Goal: Transaction & Acquisition: Obtain resource

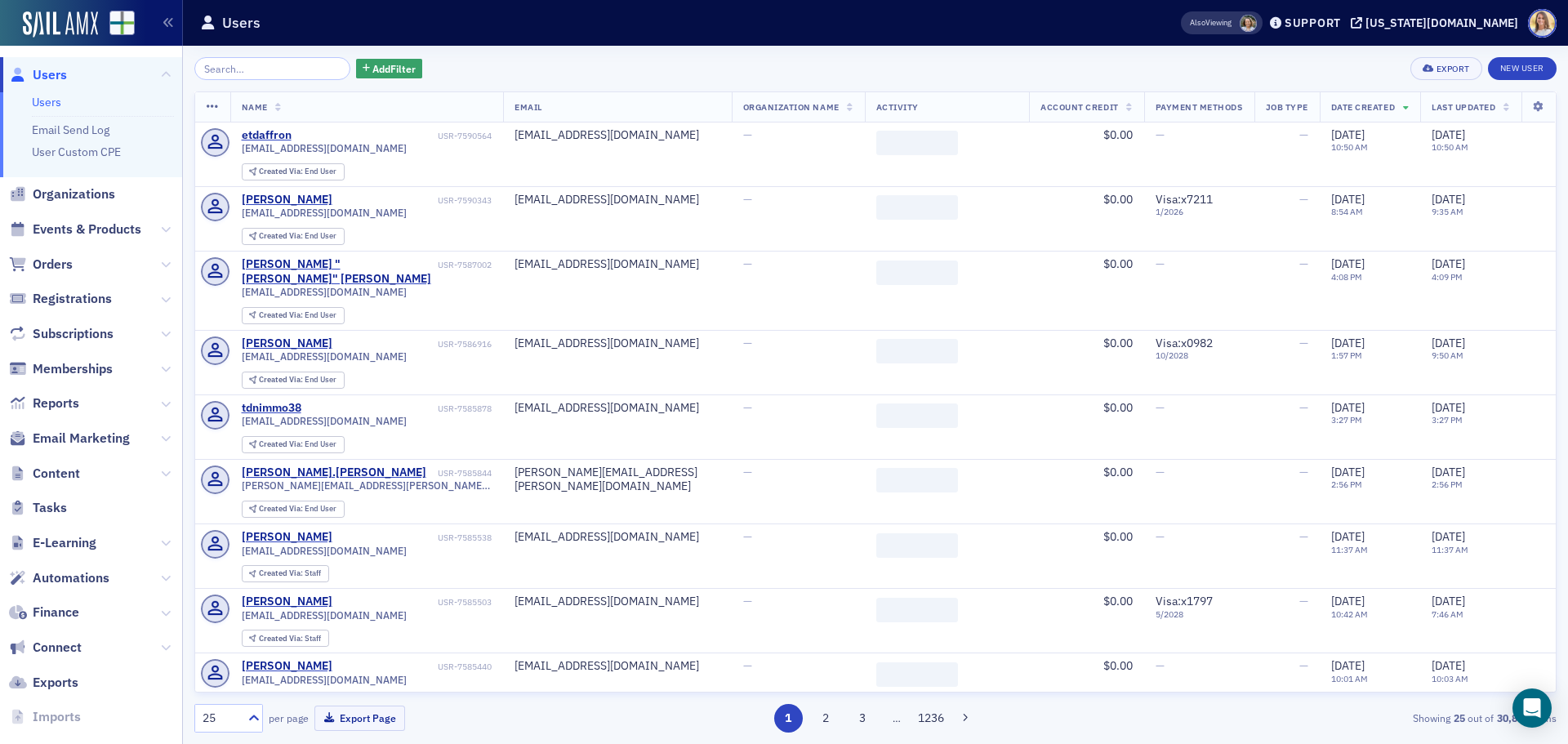
click at [55, 70] on span "Users" at bounding box center [50, 75] width 35 height 18
click at [71, 193] on span "Organizations" at bounding box center [74, 194] width 82 height 18
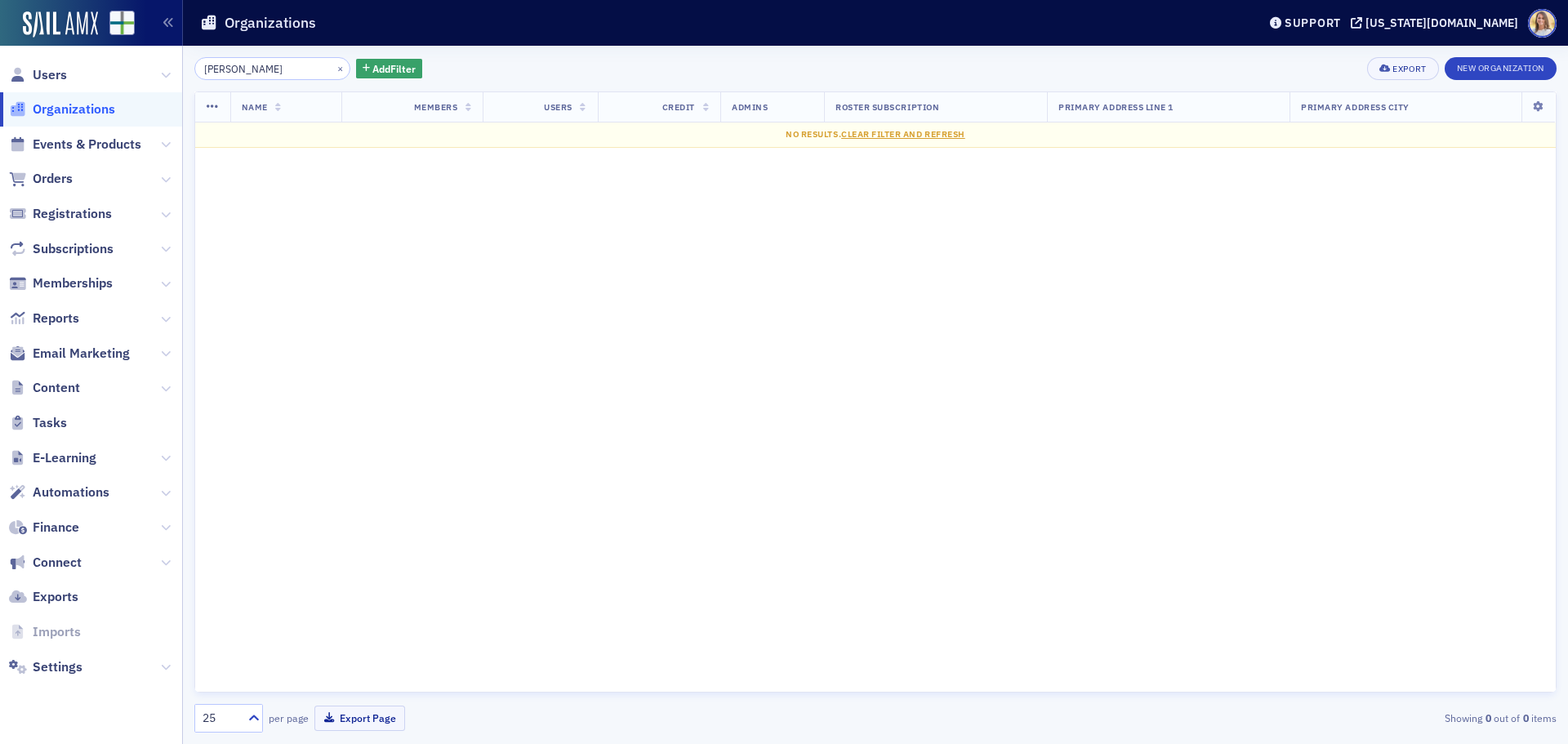
drag, startPoint x: 250, startPoint y: 67, endPoint x: 143, endPoint y: 75, distance: 107.3
click at [138, 68] on div "Users Organizations Events & Products Orders Registrations Subscriptions Member…" at bounding box center [784, 372] width 1568 height 744
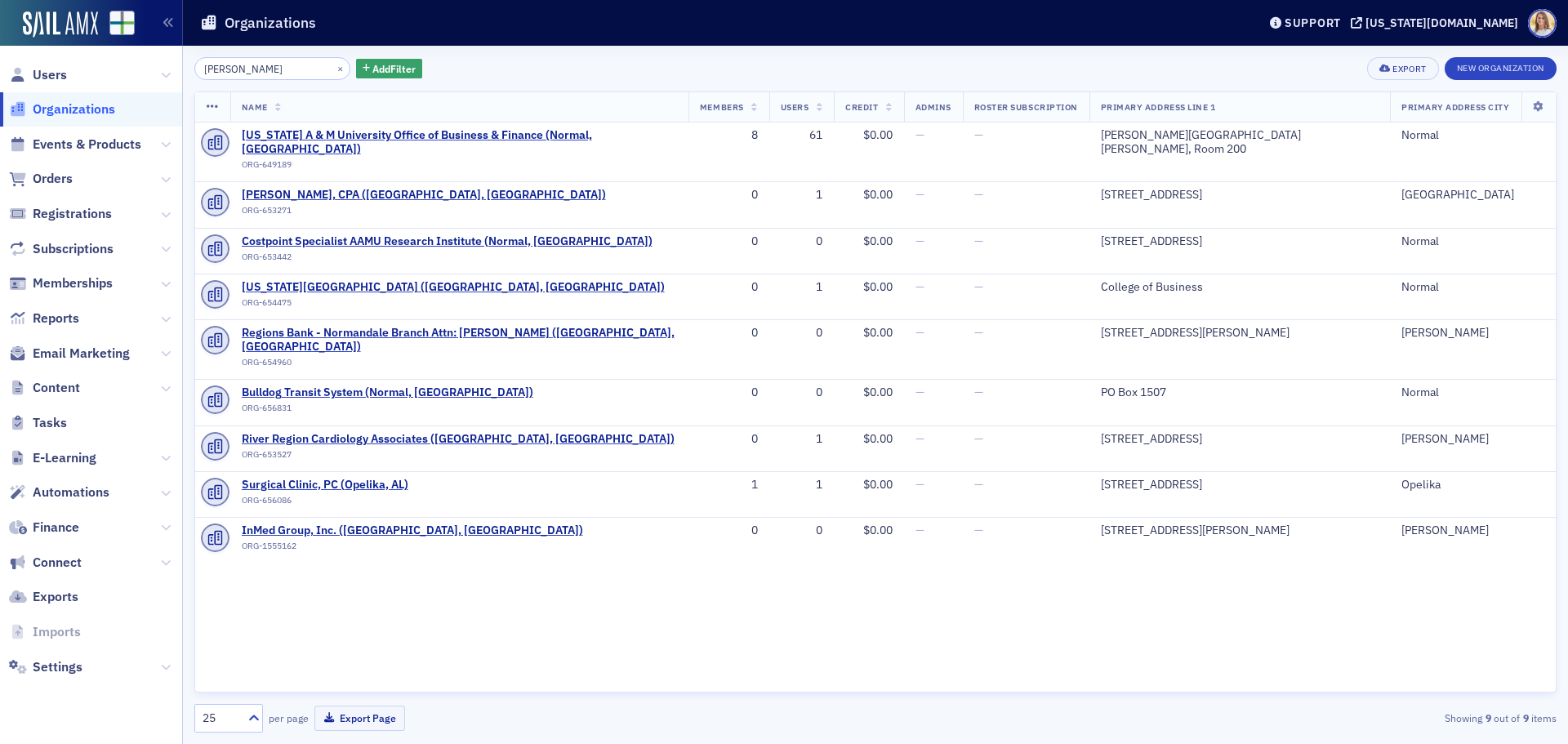
type input "norma"
click at [99, 109] on span "Organizations" at bounding box center [74, 109] width 82 height 18
drag, startPoint x: 204, startPoint y: 85, endPoint x: 175, endPoint y: 68, distance: 33.6
click at [175, 68] on div "Users Organizations Events & Products Orders Registrations Subscriptions Member…" at bounding box center [784, 372] width 1568 height 744
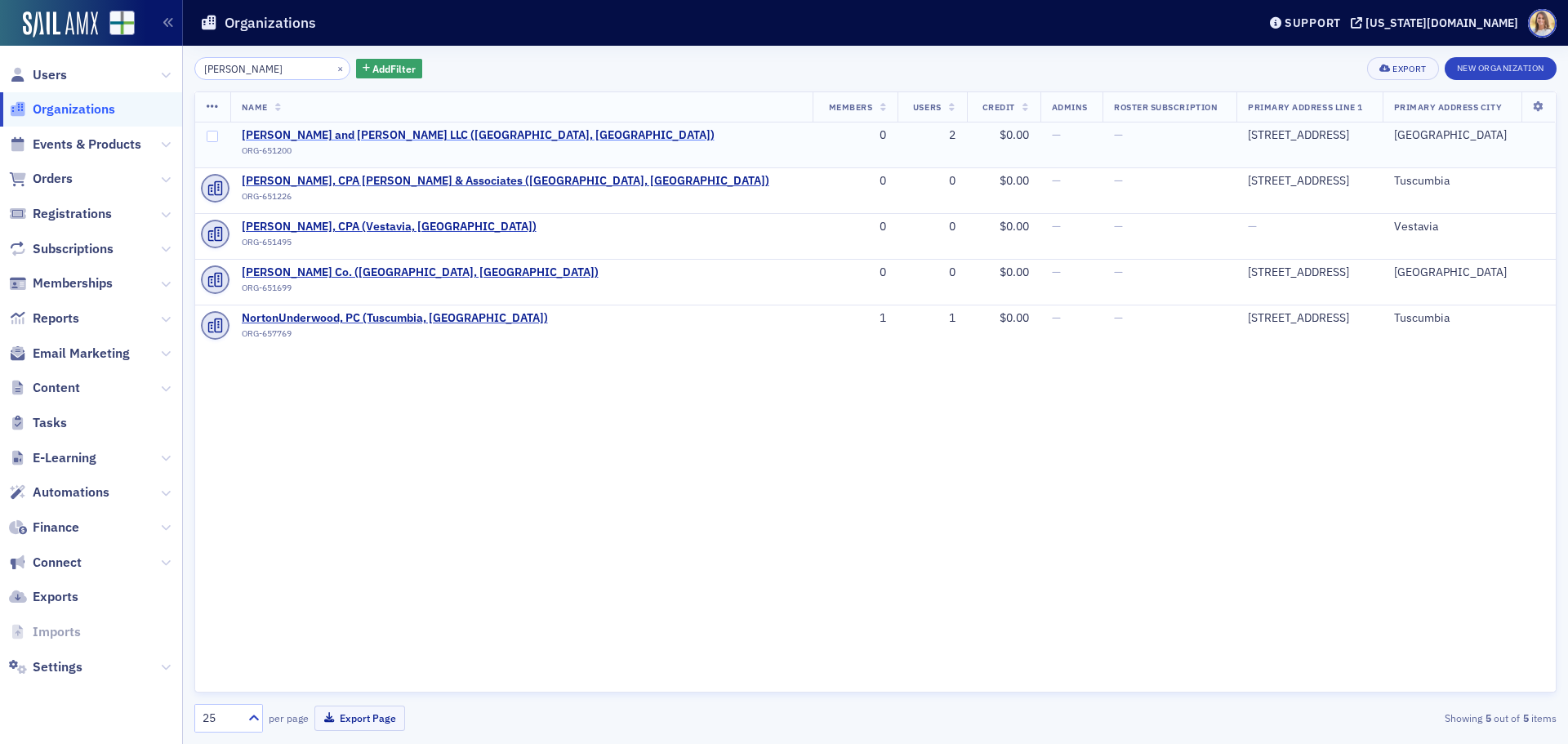
type input "underwood"
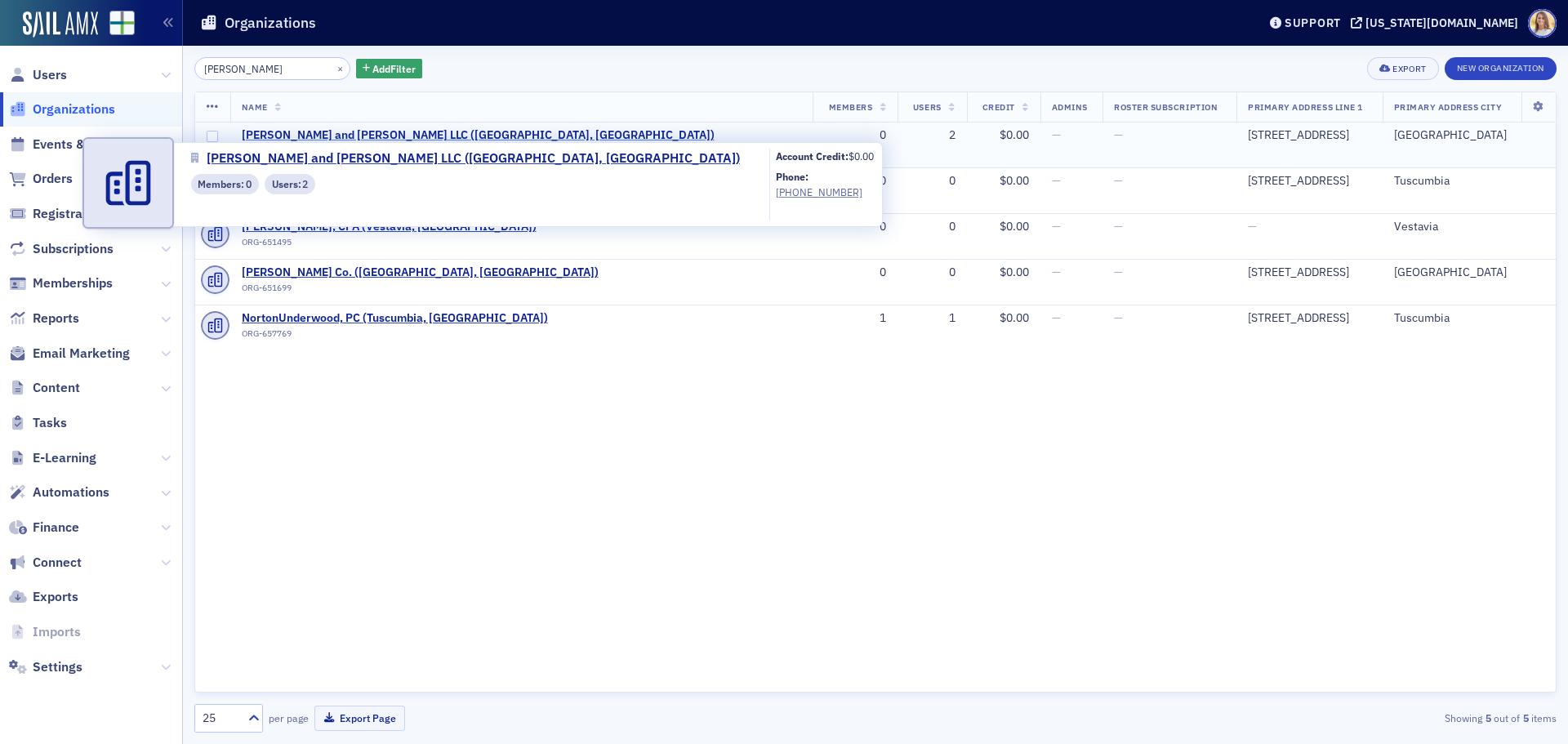
click at [338, 131] on span "[PERSON_NAME] and [PERSON_NAME] LLC ([GEOGRAPHIC_DATA], [GEOGRAPHIC_DATA])" at bounding box center [478, 135] width 473 height 15
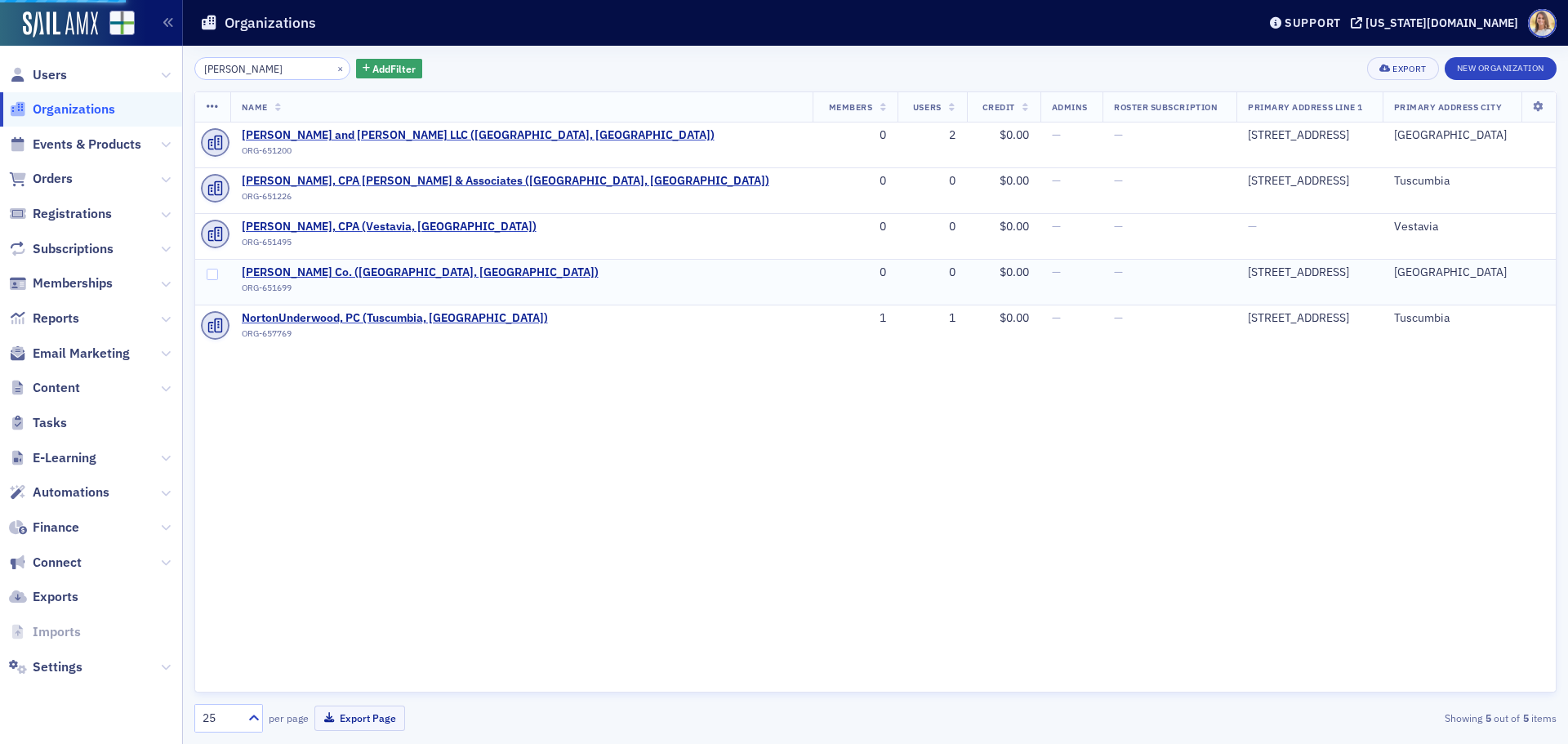
select select "US"
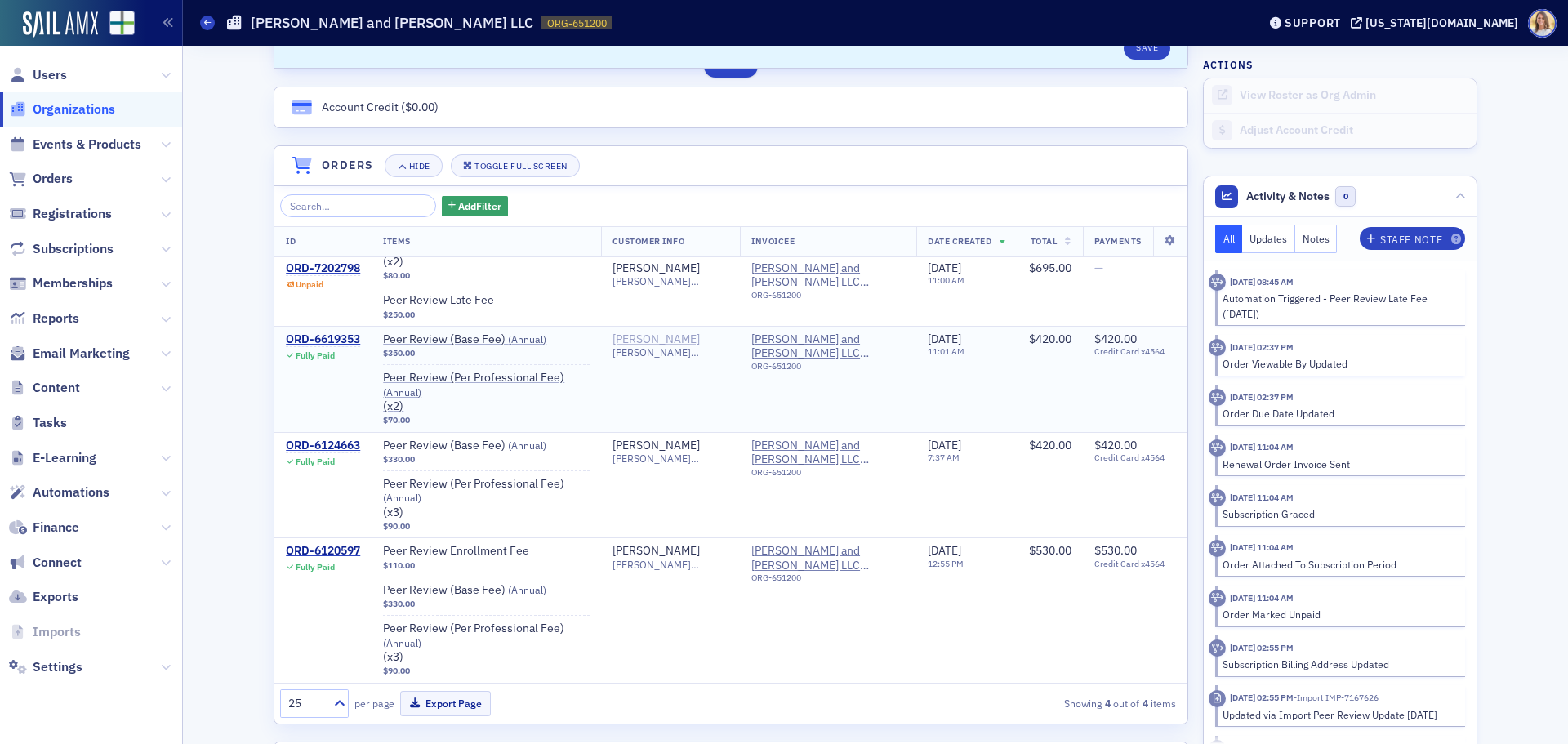
scroll to position [1037, 0]
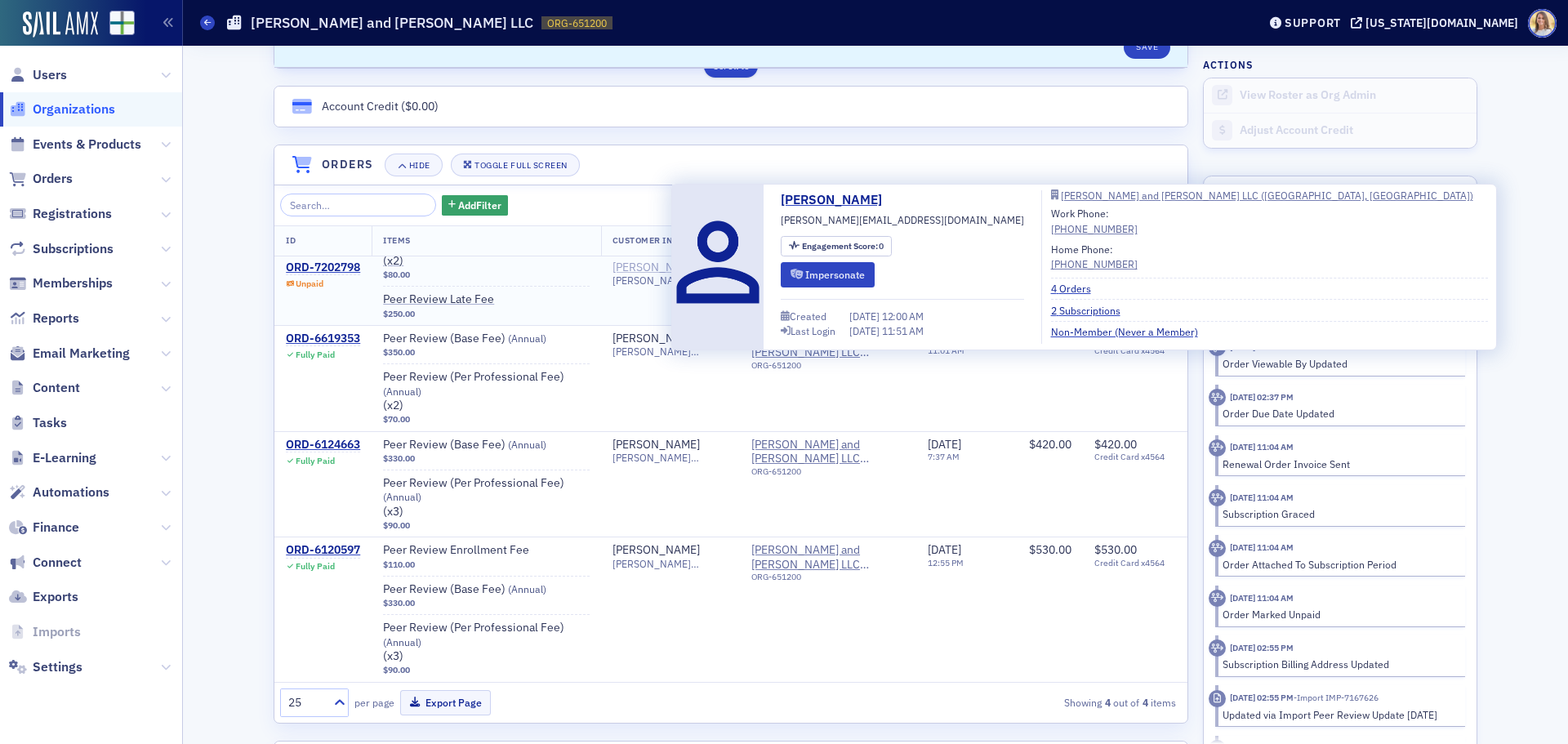
click at [638, 264] on div "[PERSON_NAME]" at bounding box center [656, 268] width 88 height 15
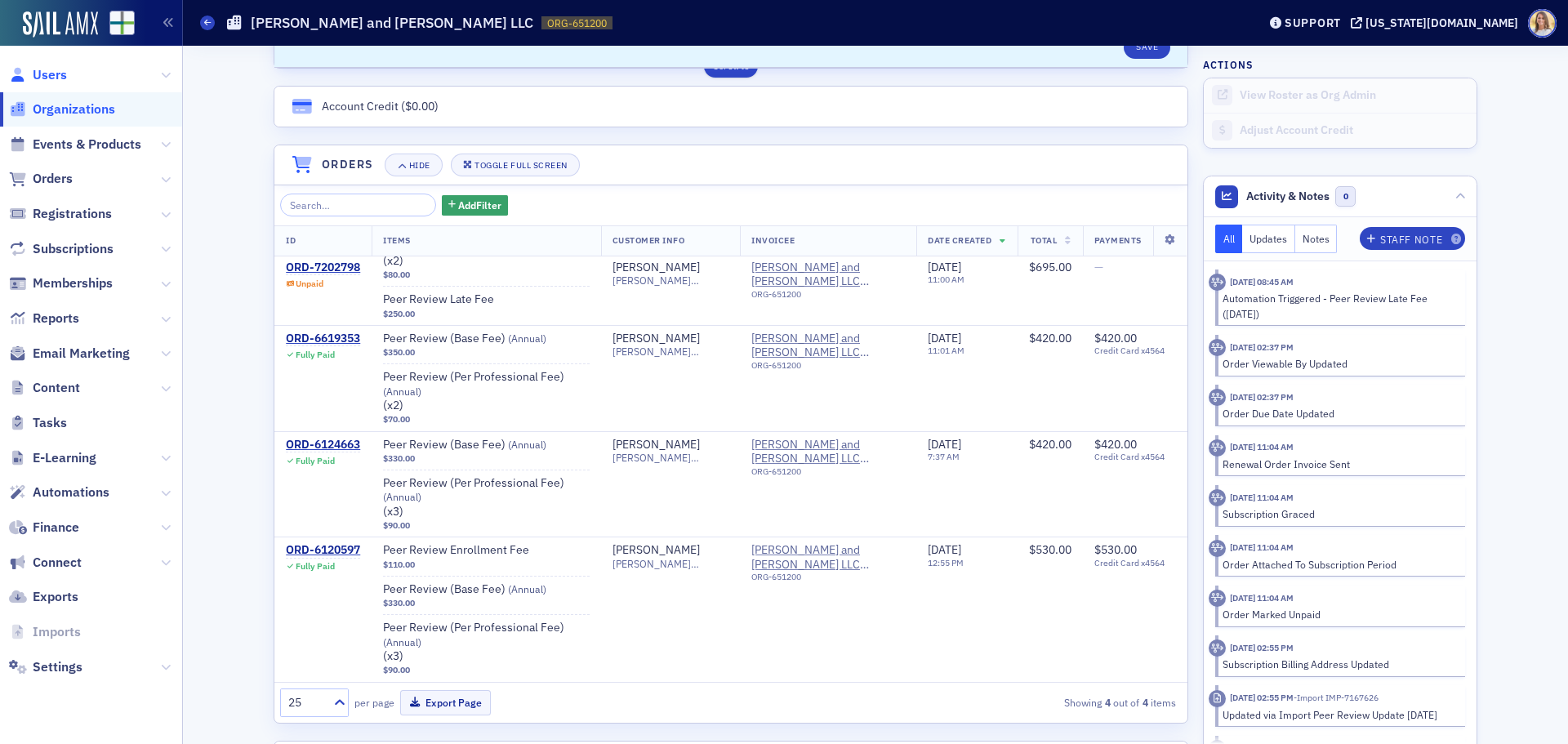
click at [57, 75] on span "Users" at bounding box center [50, 75] width 35 height 18
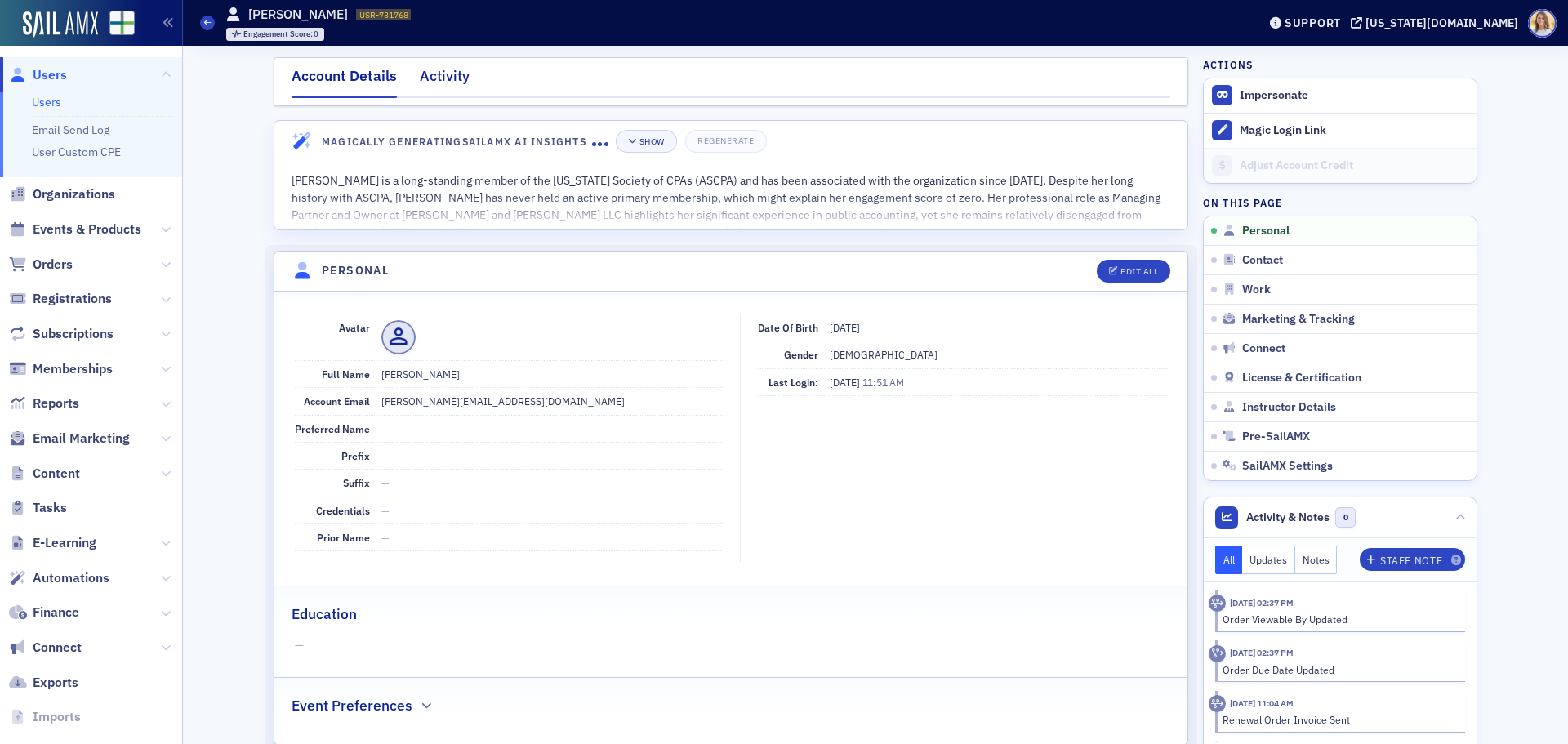
click at [442, 73] on div "Activity" at bounding box center [444, 80] width 49 height 30
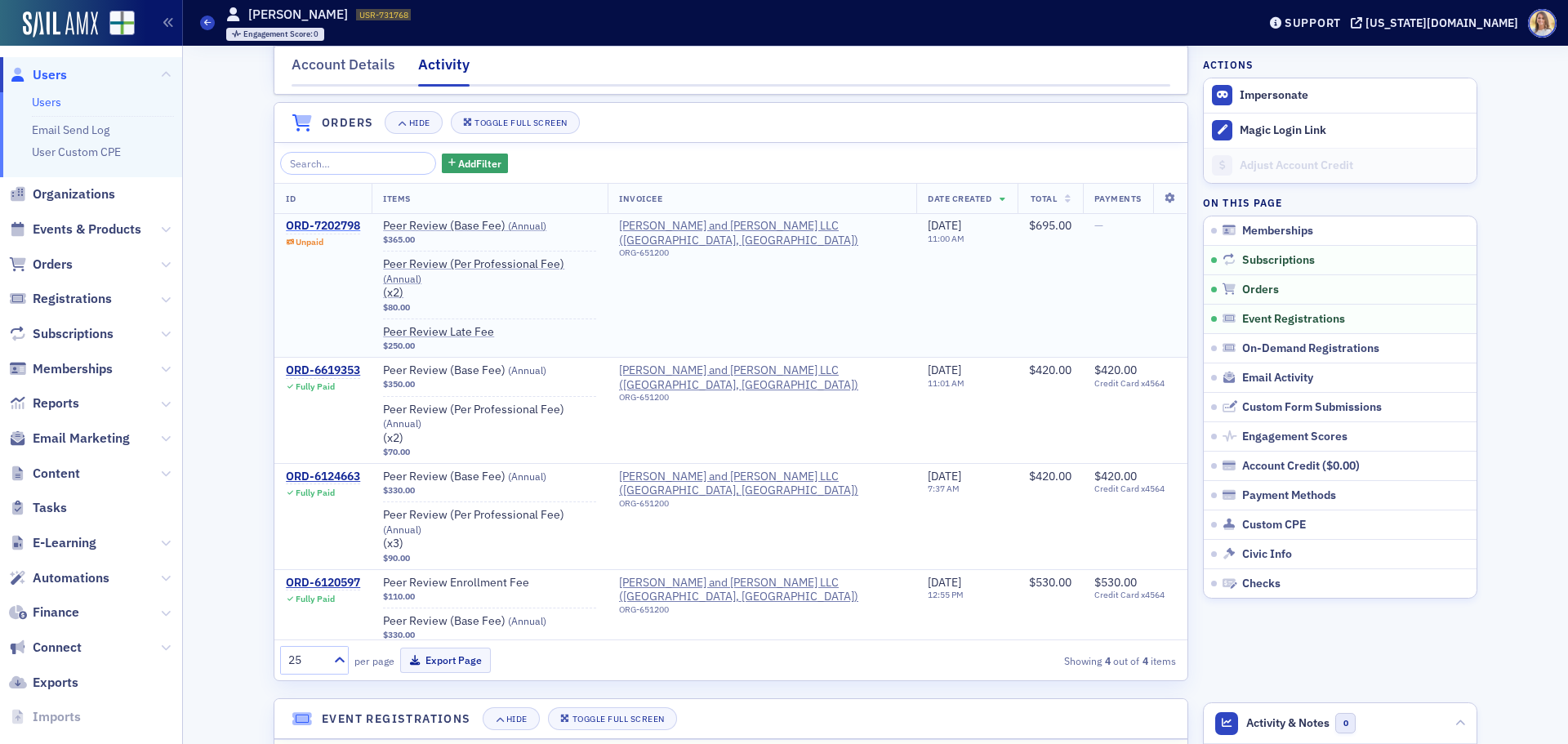
scroll to position [482, 0]
click at [328, 233] on div "ORD-7202798" at bounding box center [323, 225] width 75 height 15
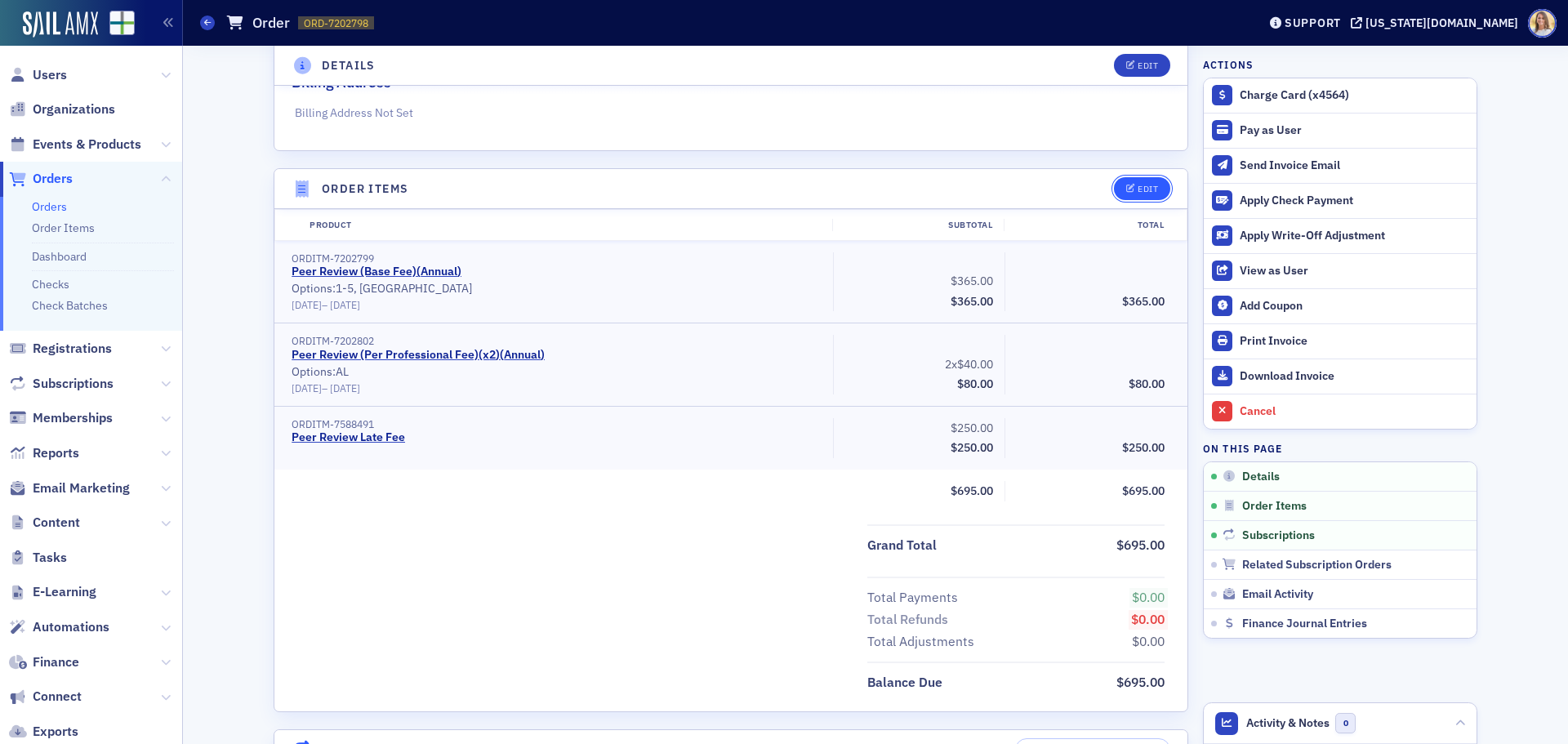
click at [1139, 189] on div "Edit" at bounding box center [1148, 189] width 21 height 9
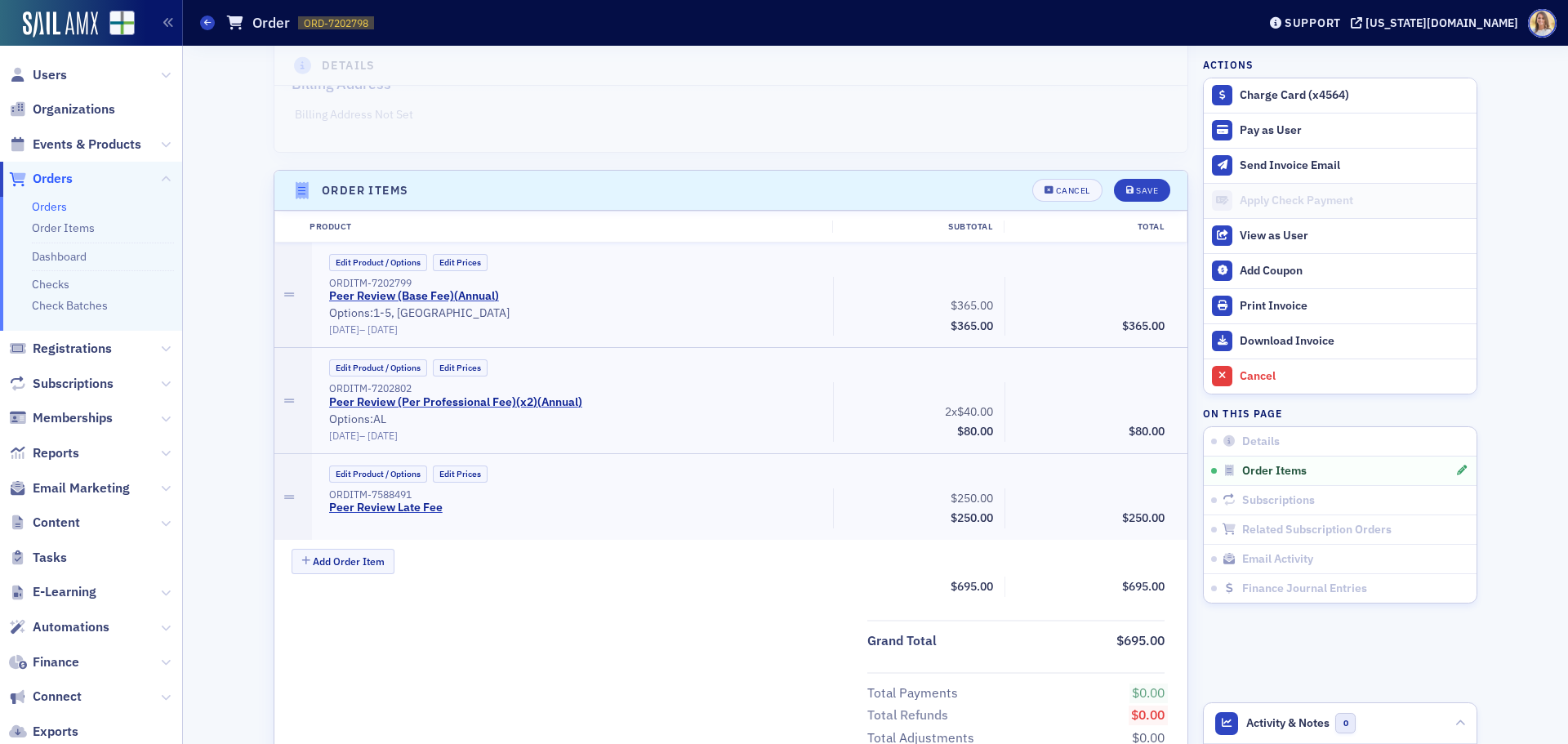
scroll to position [402, 0]
click at [458, 475] on button "Edit Prices" at bounding box center [459, 475] width 55 height 17
drag, startPoint x: 1131, startPoint y: 506, endPoint x: 1199, endPoint y: 508, distance: 68.0
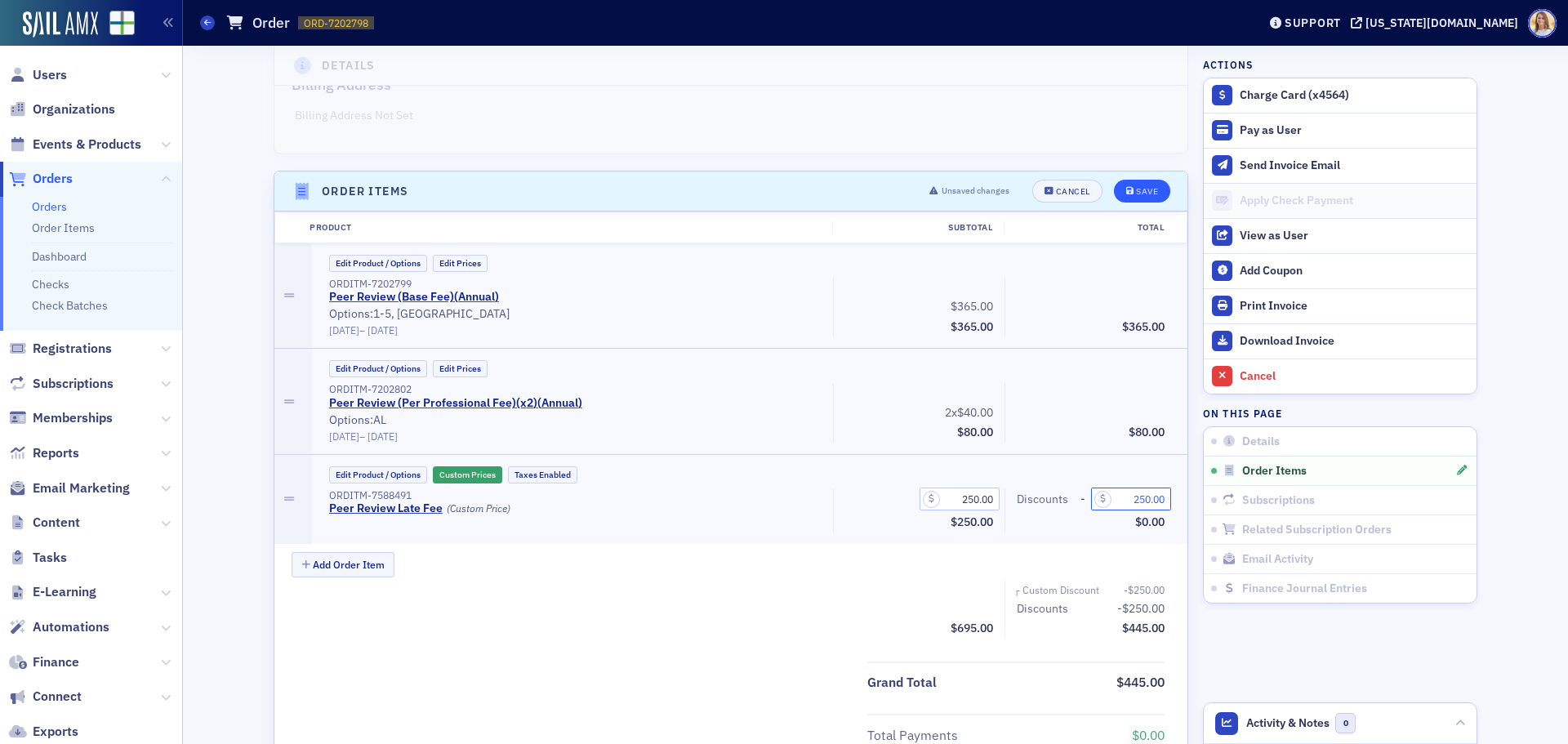
type input "250.00"
click at [1143, 192] on div "Save" at bounding box center [1147, 192] width 22 height 9
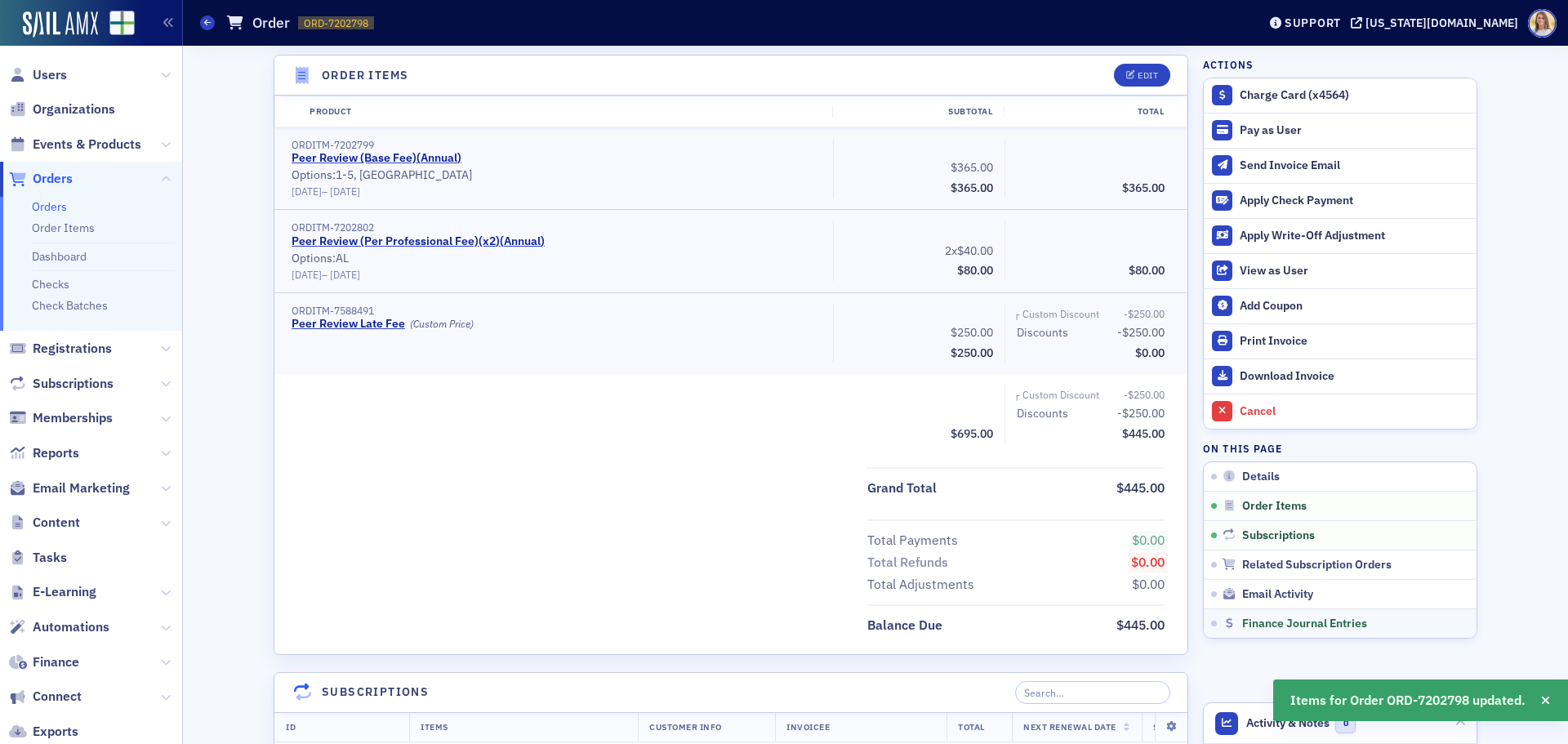
scroll to position [519, 0]
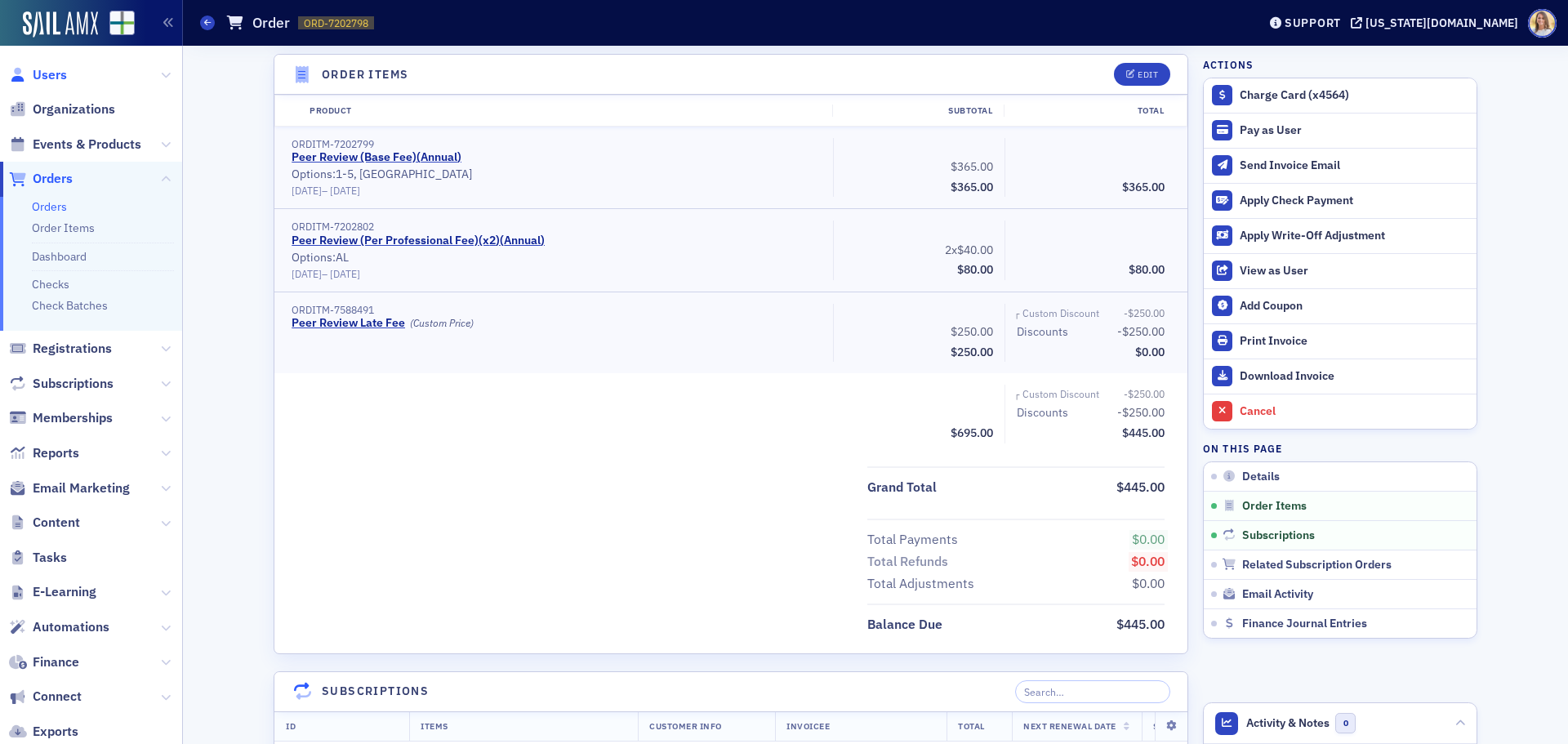
click at [43, 78] on span "Users" at bounding box center [50, 75] width 35 height 18
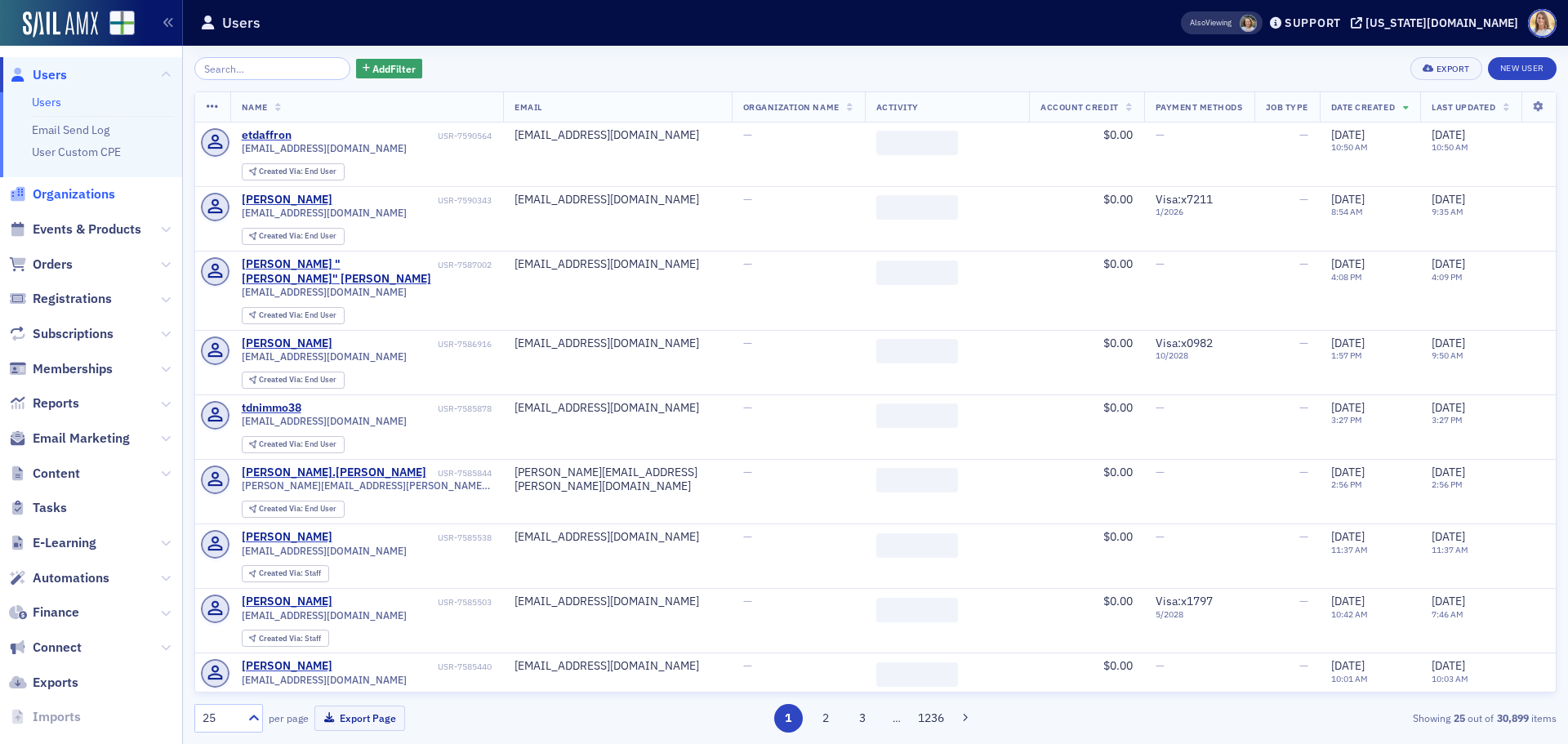
click at [92, 193] on span "Organizations" at bounding box center [74, 194] width 82 height 18
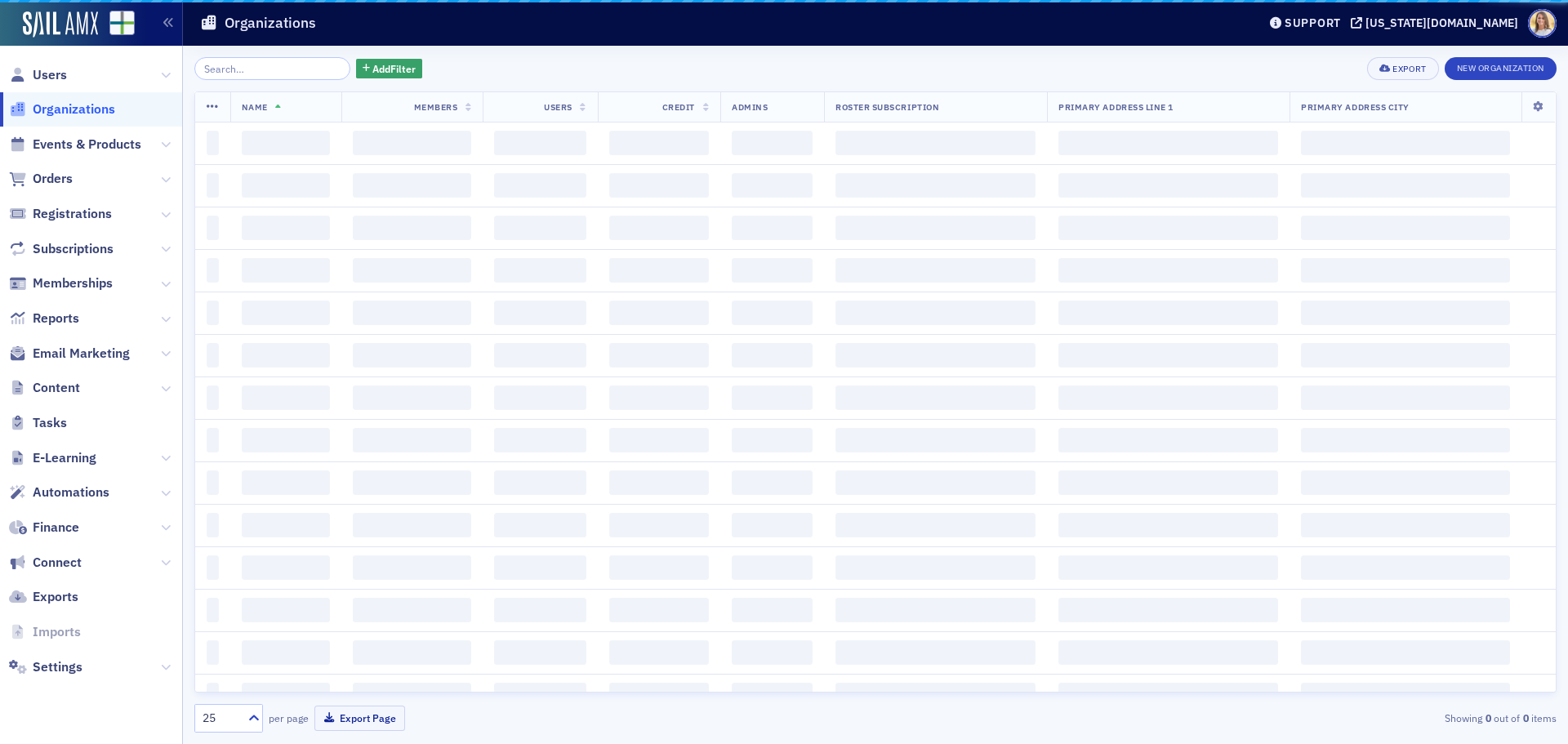
click at [266, 73] on input "search" at bounding box center [272, 69] width 156 height 23
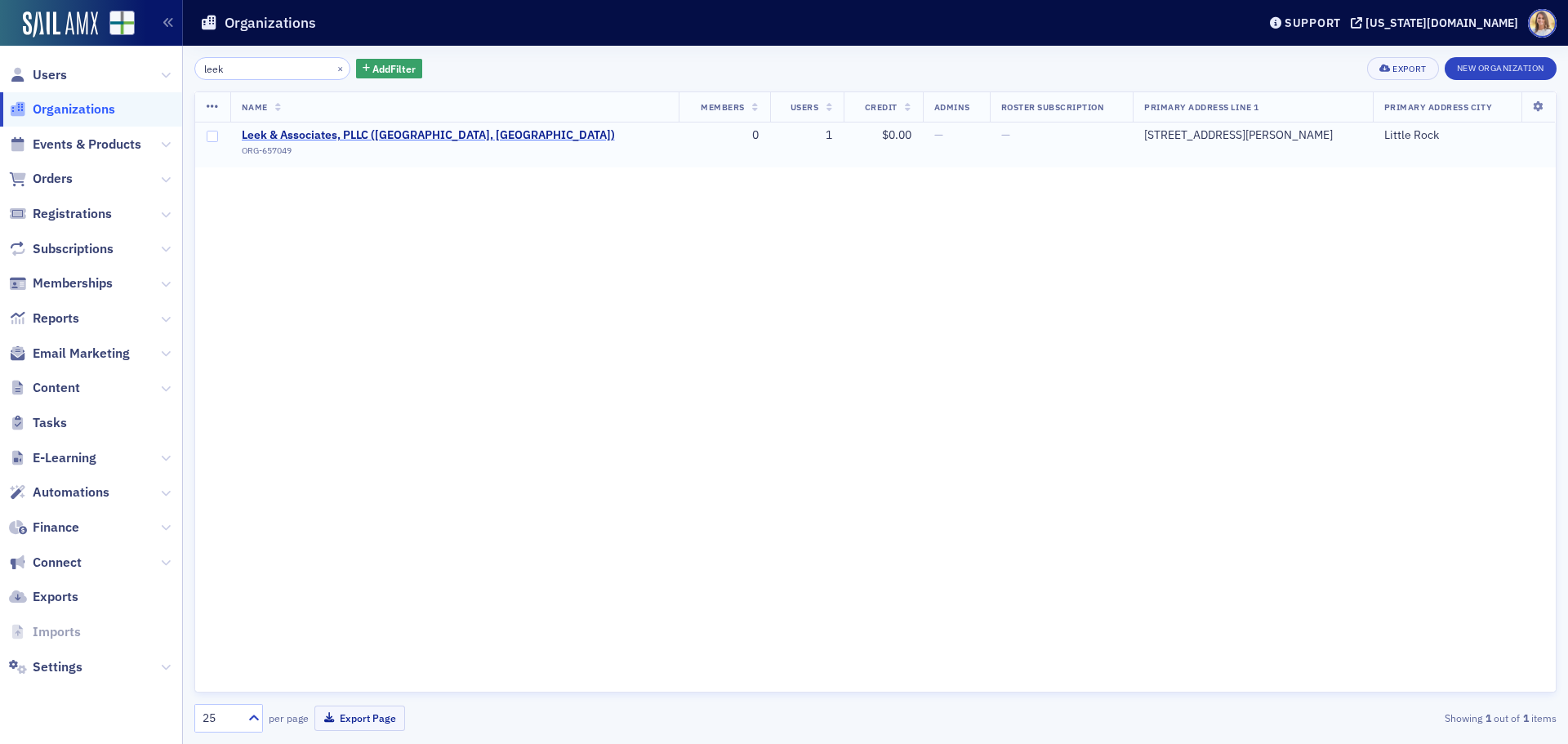
type input "leek"
click at [387, 131] on span "Leek & Associates, PLLC ([GEOGRAPHIC_DATA], [GEOGRAPHIC_DATA])" at bounding box center [428, 135] width 374 height 15
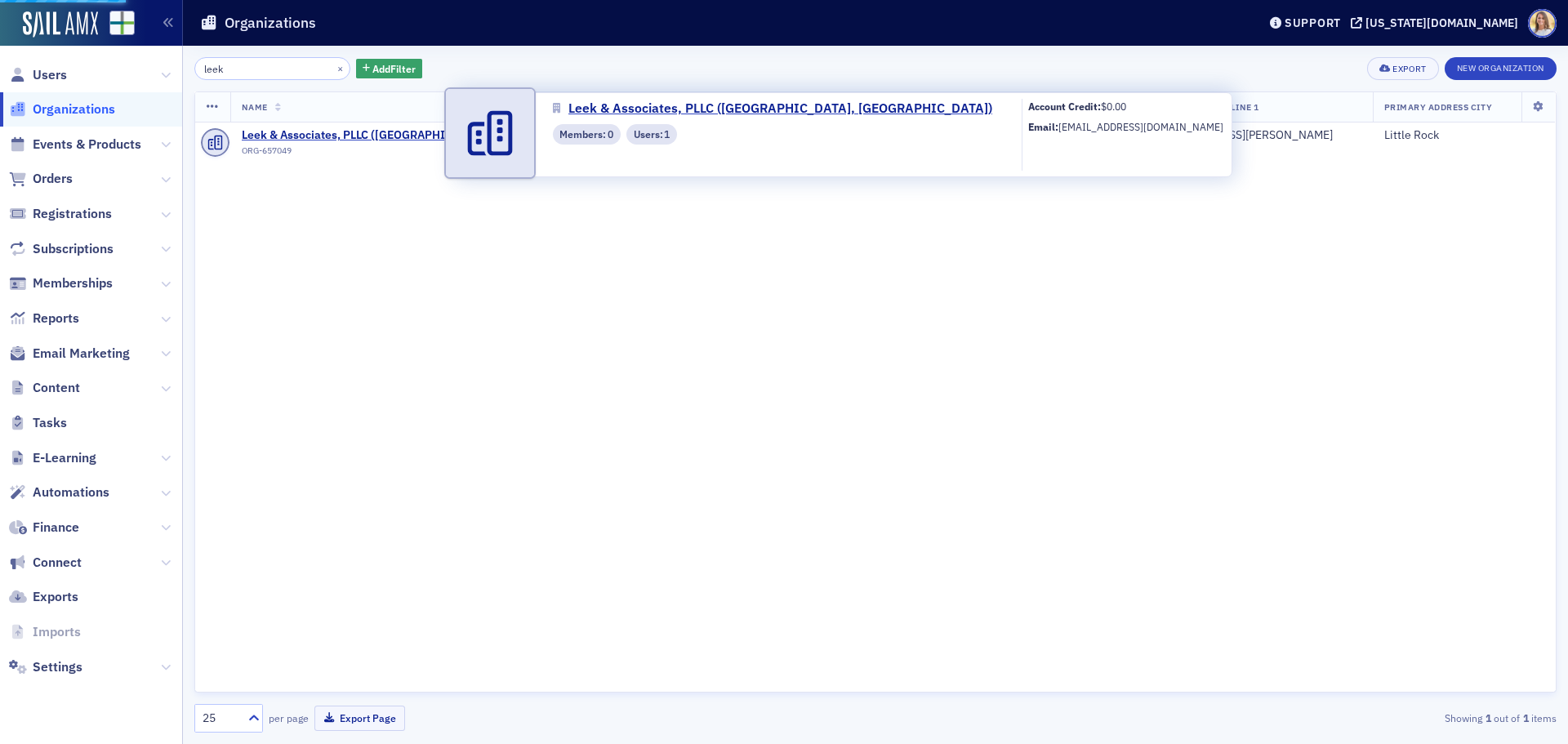
select select "US"
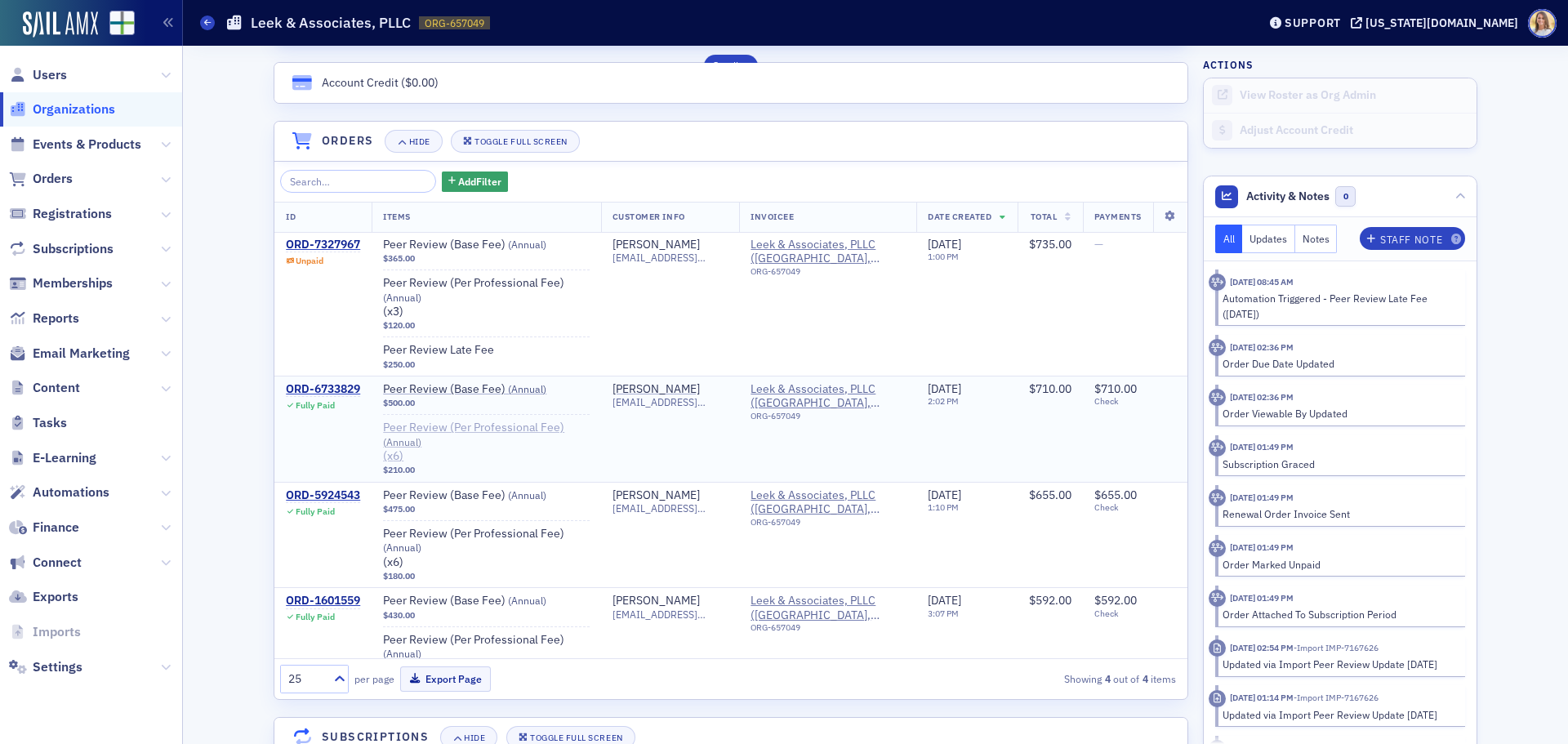
scroll to position [1061, 0]
click at [318, 245] on div "ORD-7327967" at bounding box center [323, 244] width 75 height 15
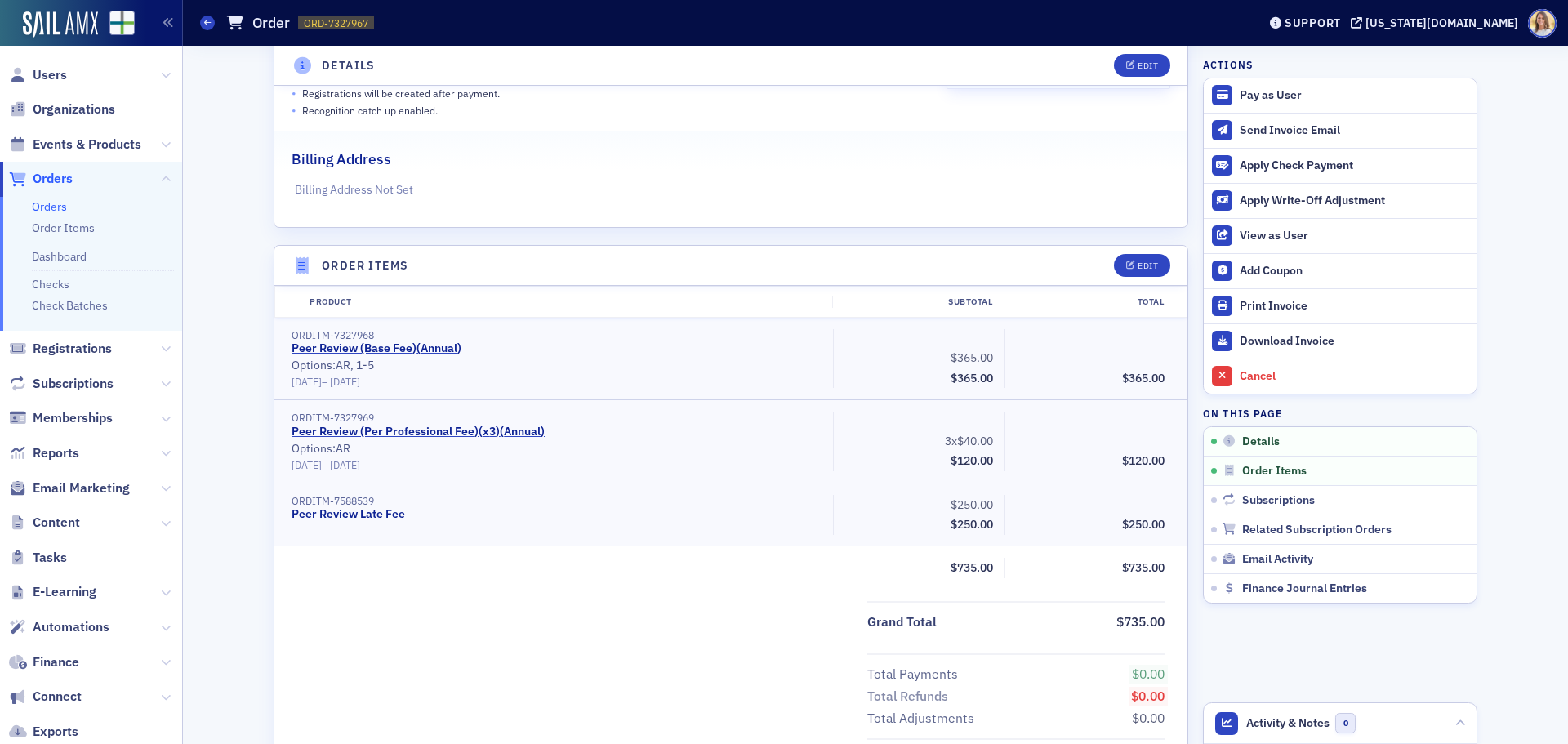
scroll to position [327, 0]
click at [1126, 262] on icon "button" at bounding box center [1130, 266] width 10 height 9
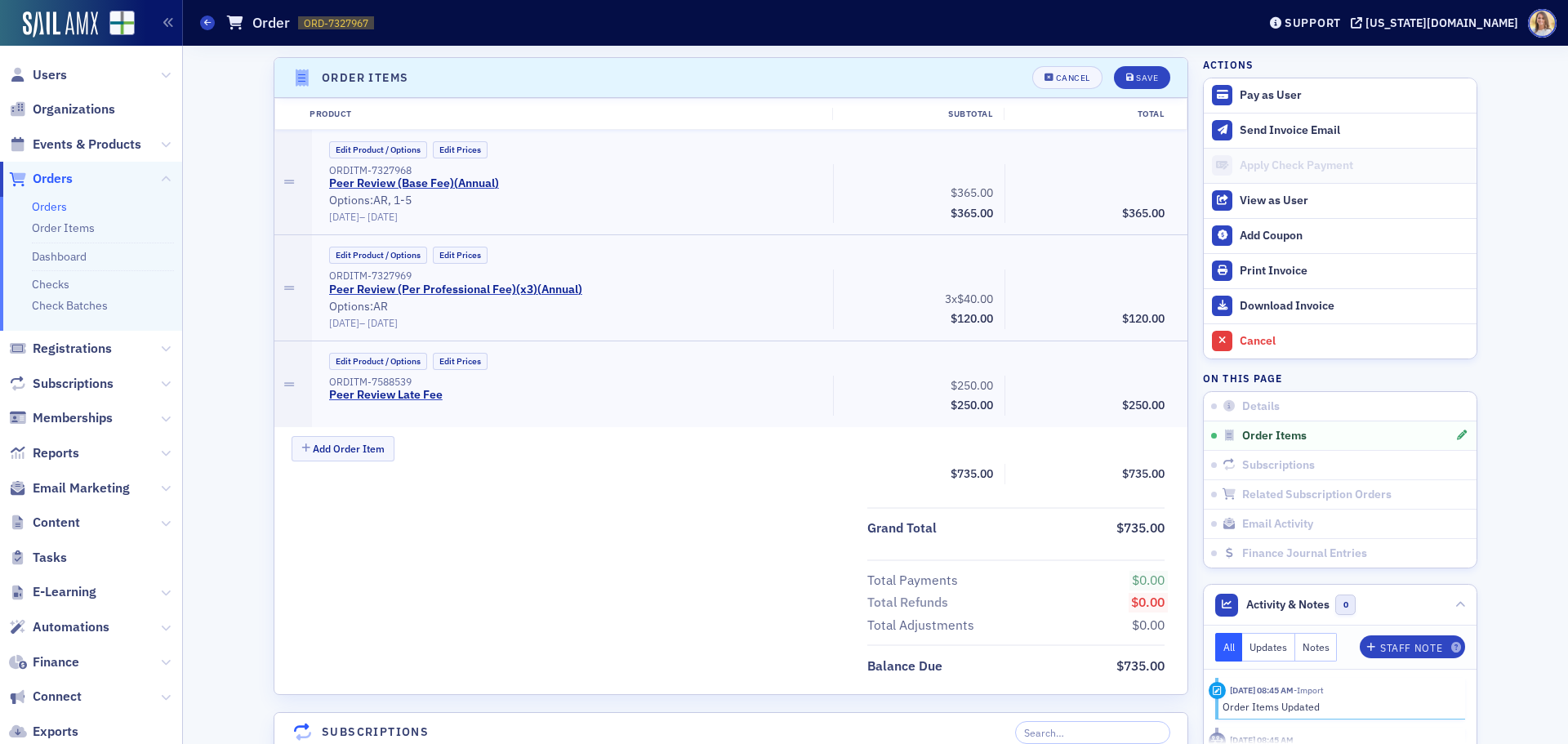
scroll to position [519, 0]
click at [473, 364] on button "Edit Prices" at bounding box center [459, 358] width 55 height 17
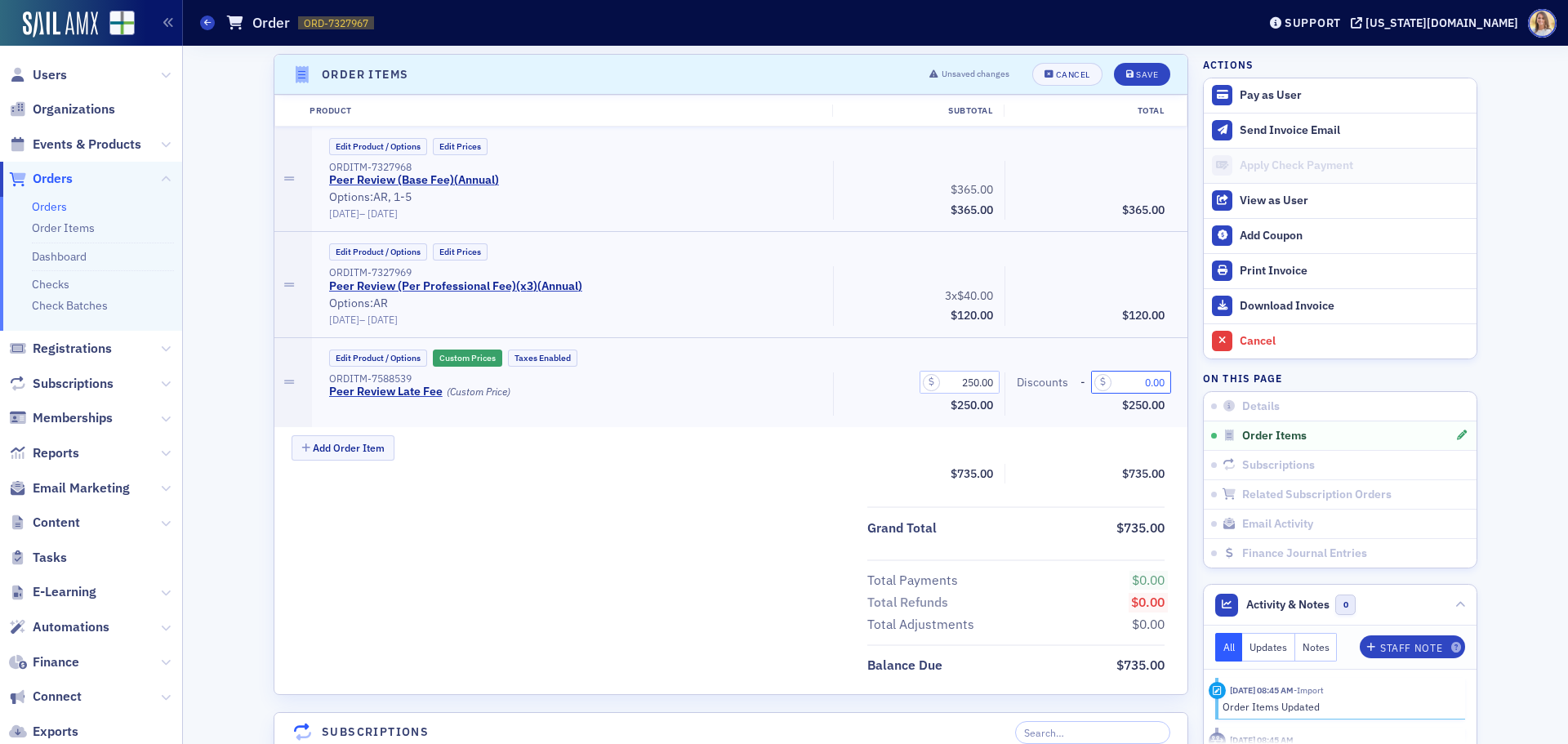
drag, startPoint x: 1126, startPoint y: 377, endPoint x: 1228, endPoint y: 379, distance: 102.0
click at [1228, 379] on div "Details Unpaid Customer [PERSON_NAME] [PERSON_NAME] & Associates, PLLC Date Cre…" at bounding box center [875, 715] width 1363 height 2376
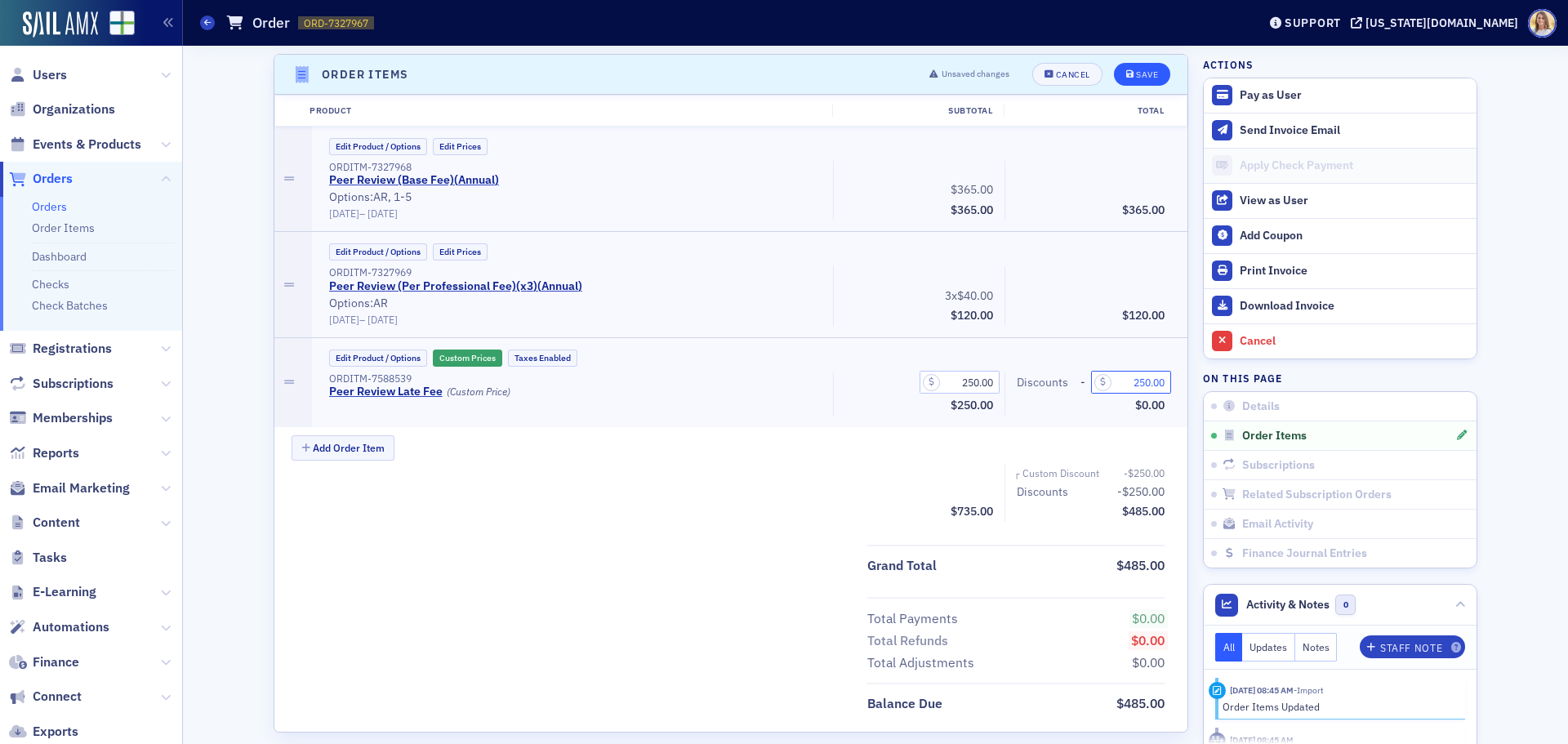
type input "250.00"
click at [1125, 79] on button "Save" at bounding box center [1142, 75] width 56 height 23
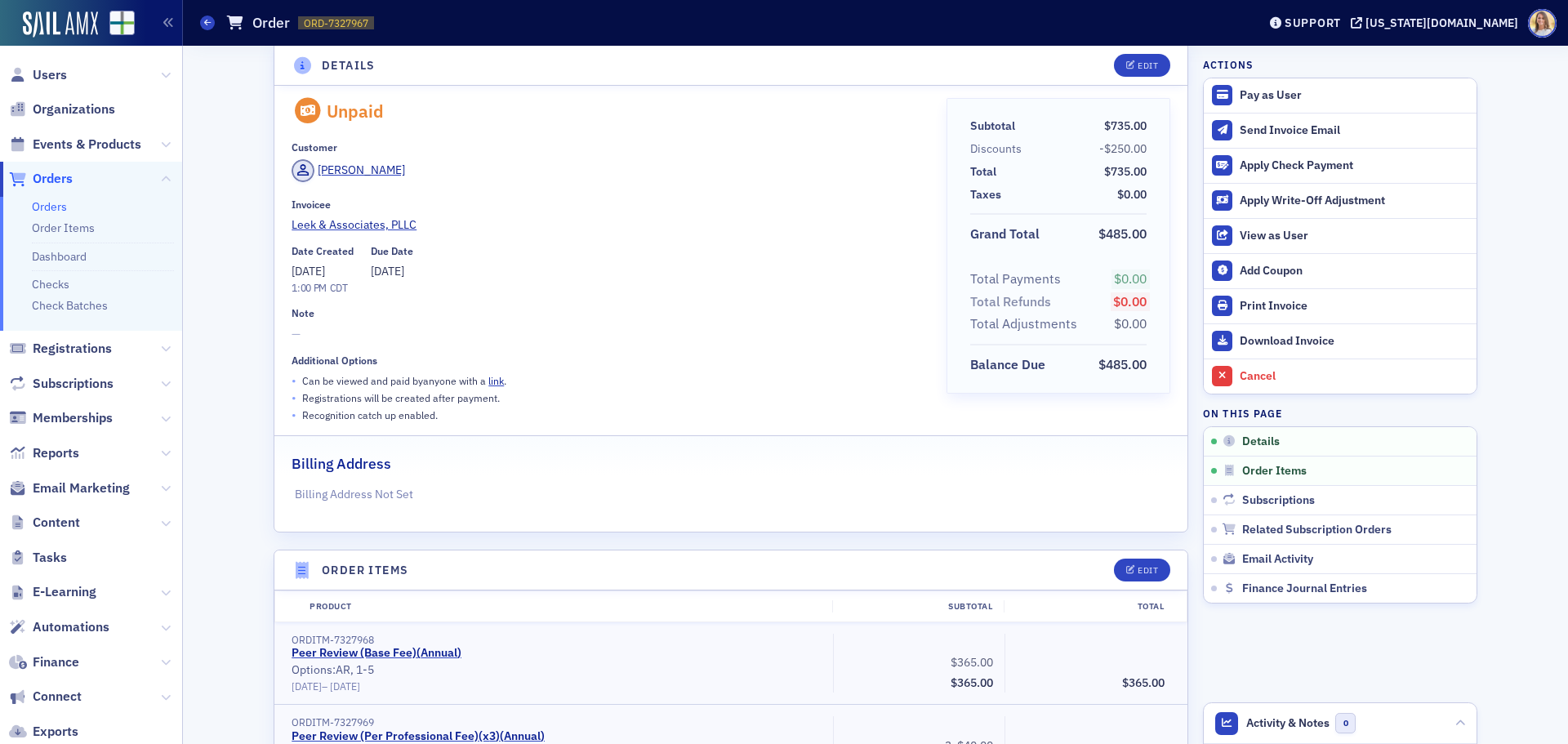
scroll to position [0, 0]
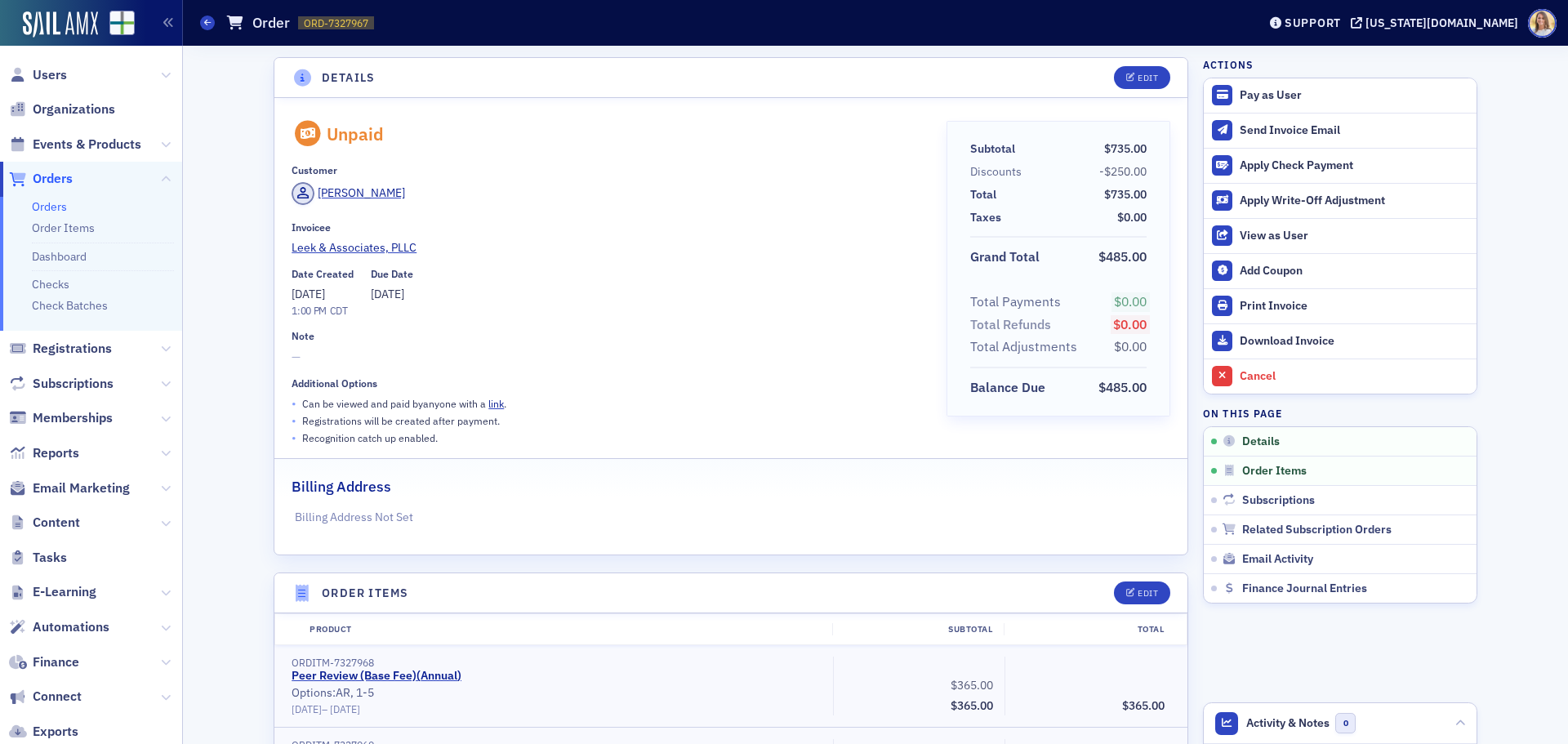
click at [60, 173] on span "Orders" at bounding box center [53, 179] width 40 height 18
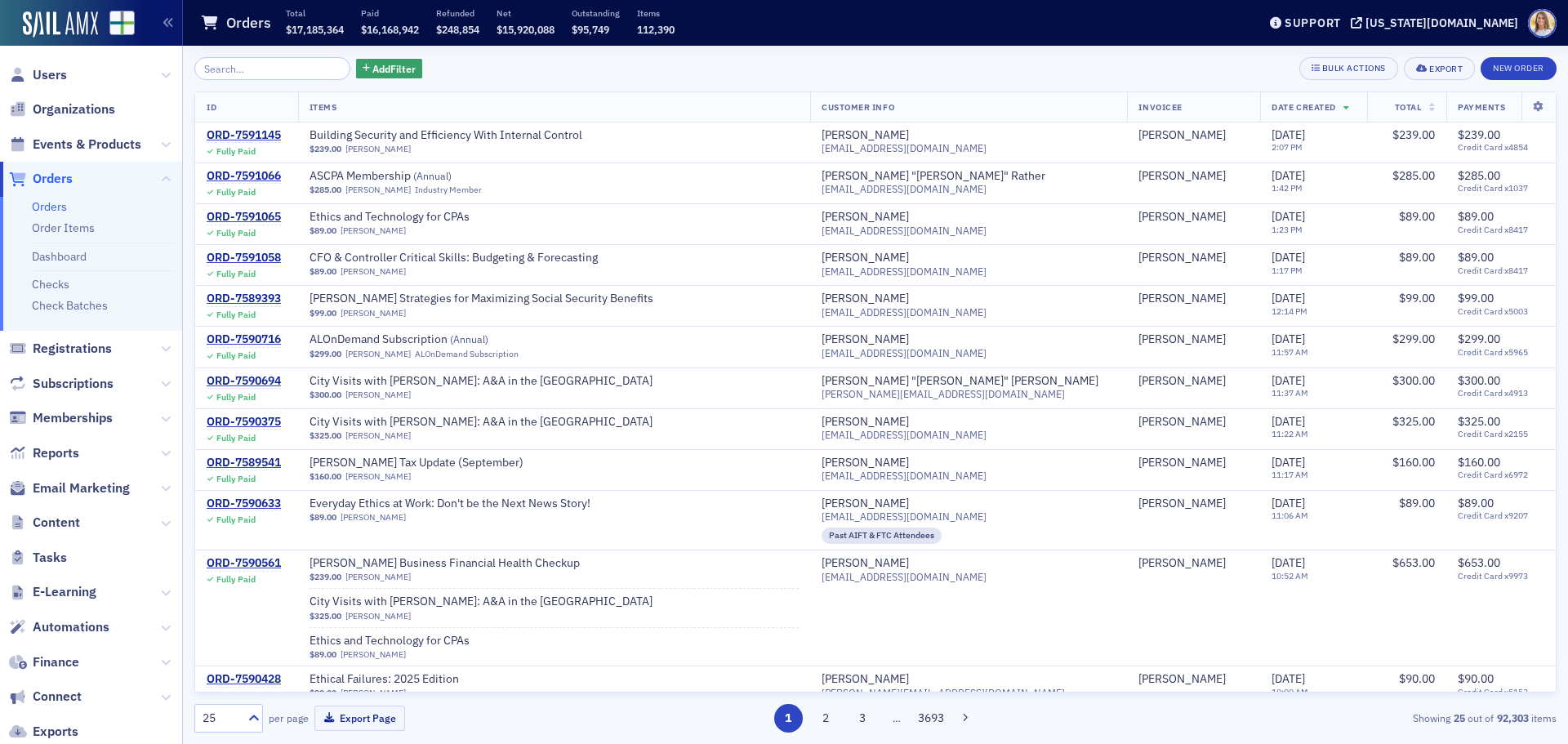
click at [248, 66] on input "search" at bounding box center [272, 69] width 156 height 23
type input "7"
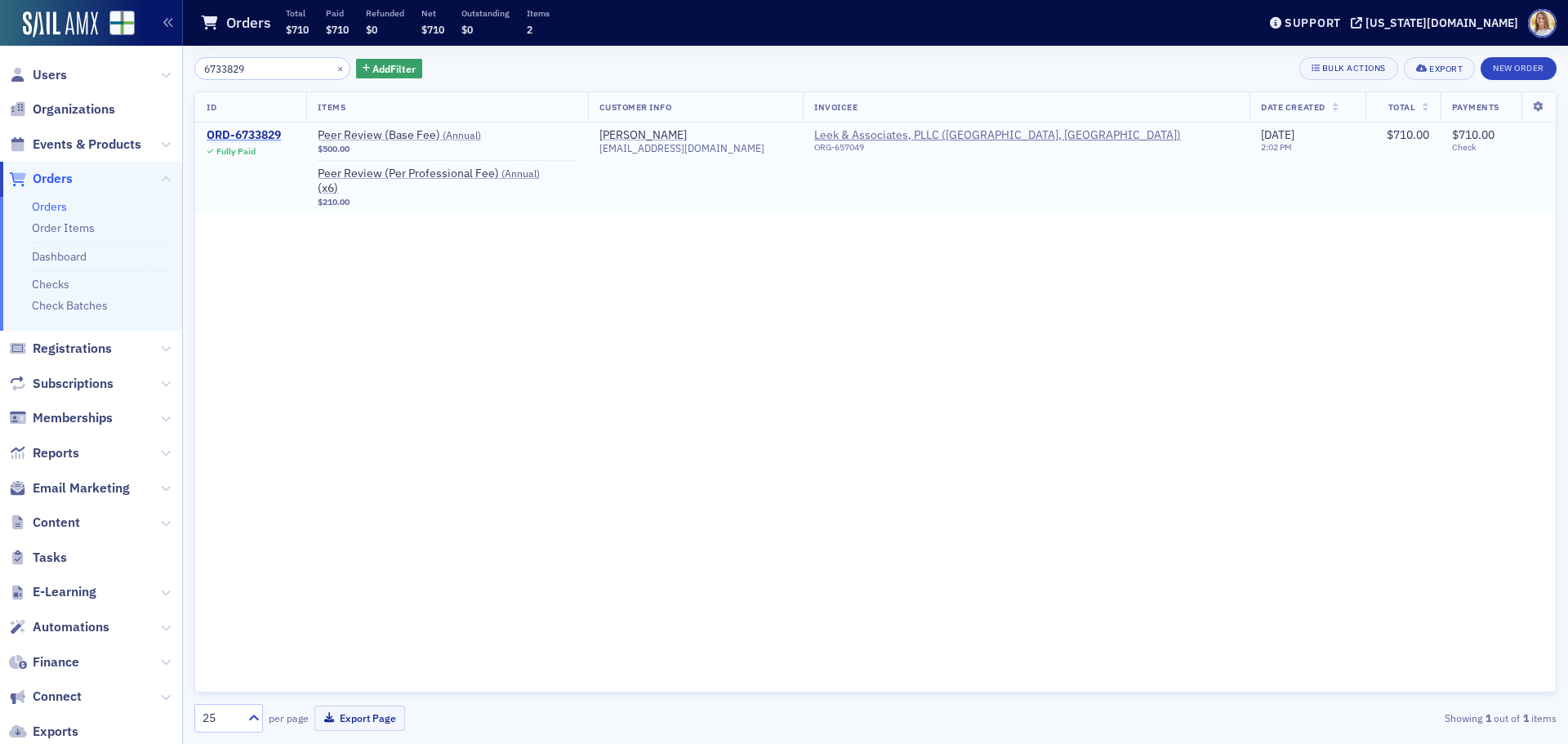
type input "6733829"
click at [266, 133] on div "ORD-6733829" at bounding box center [244, 135] width 75 height 15
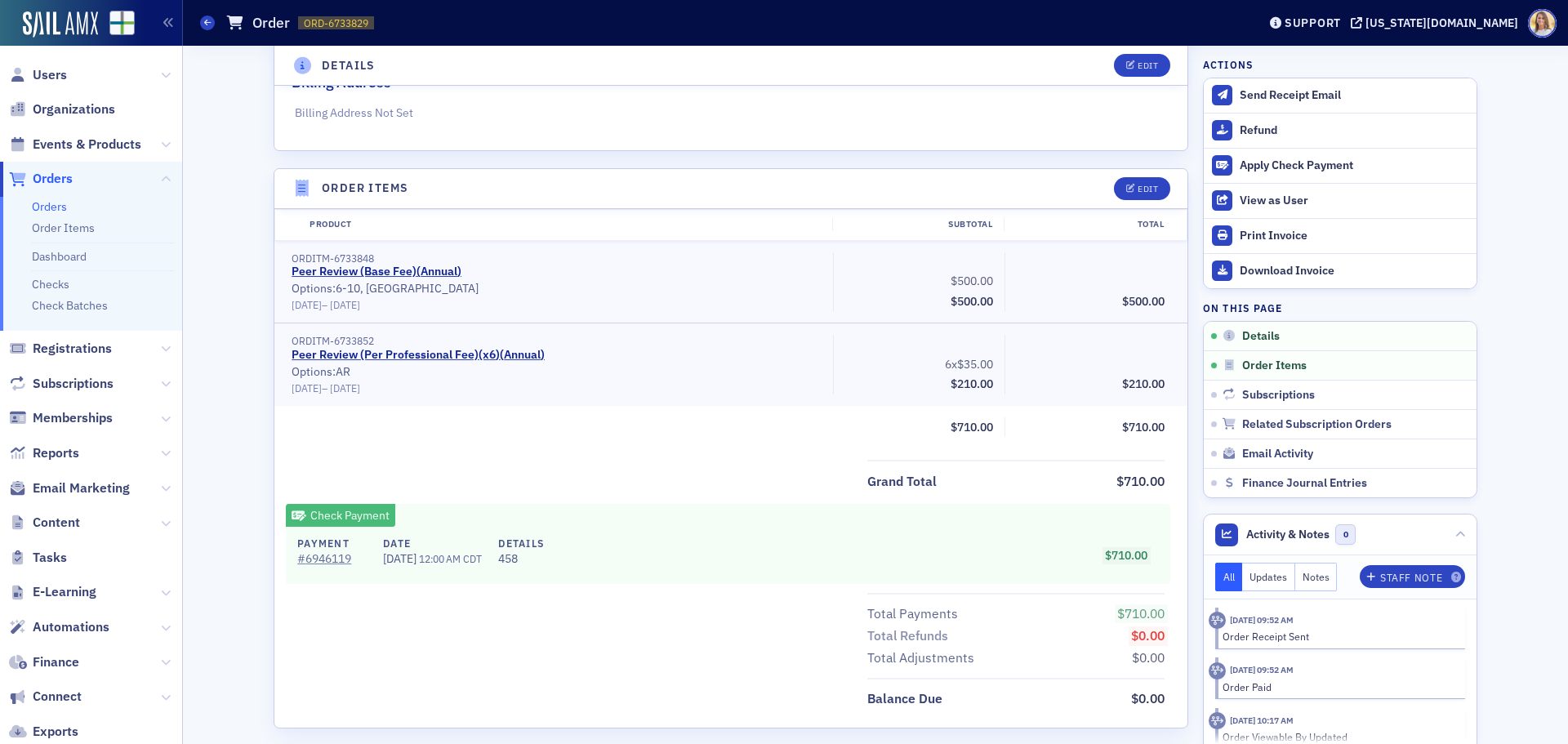
scroll to position [407, 0]
click at [70, 177] on span "Orders" at bounding box center [53, 179] width 40 height 18
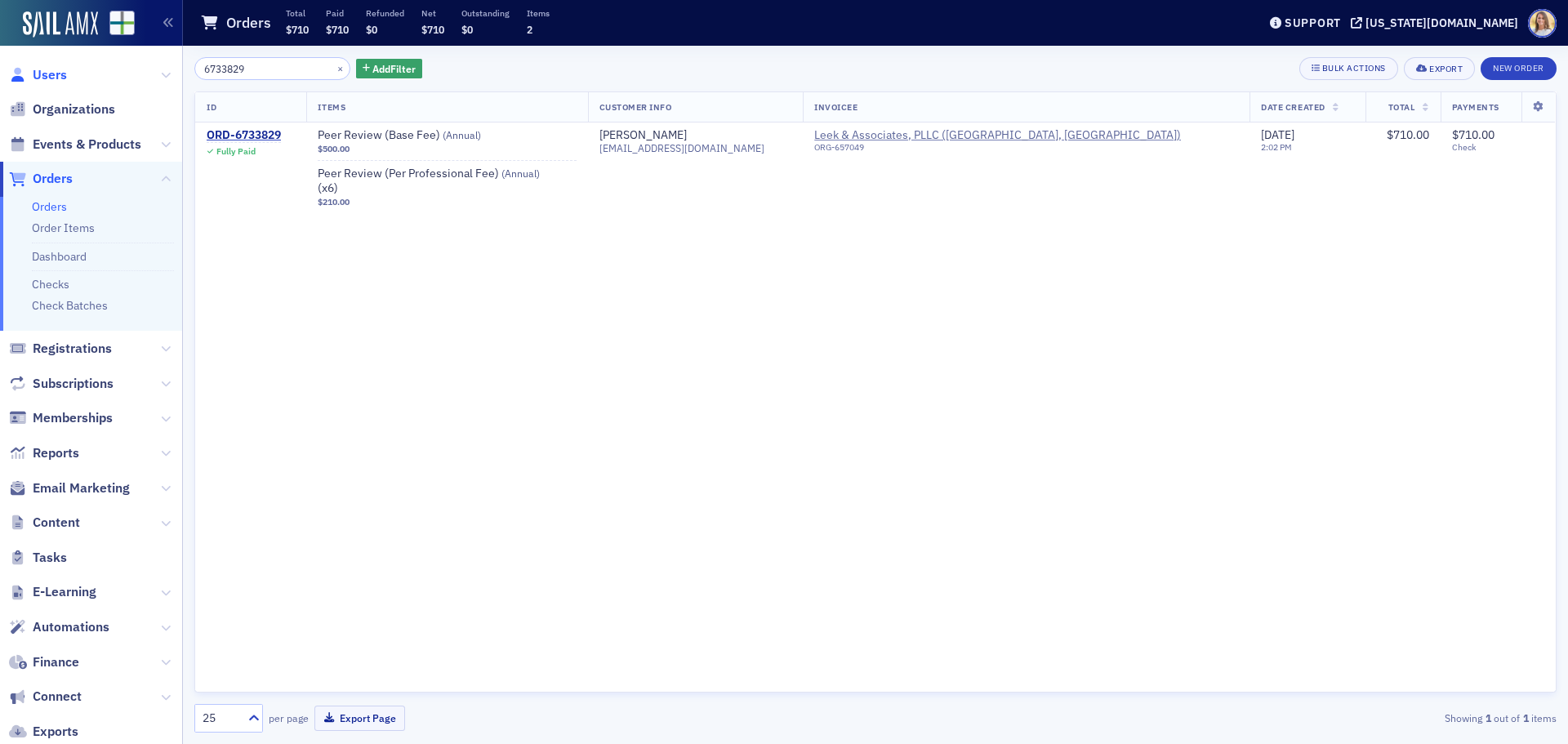
click at [50, 69] on span "Users" at bounding box center [50, 75] width 35 height 18
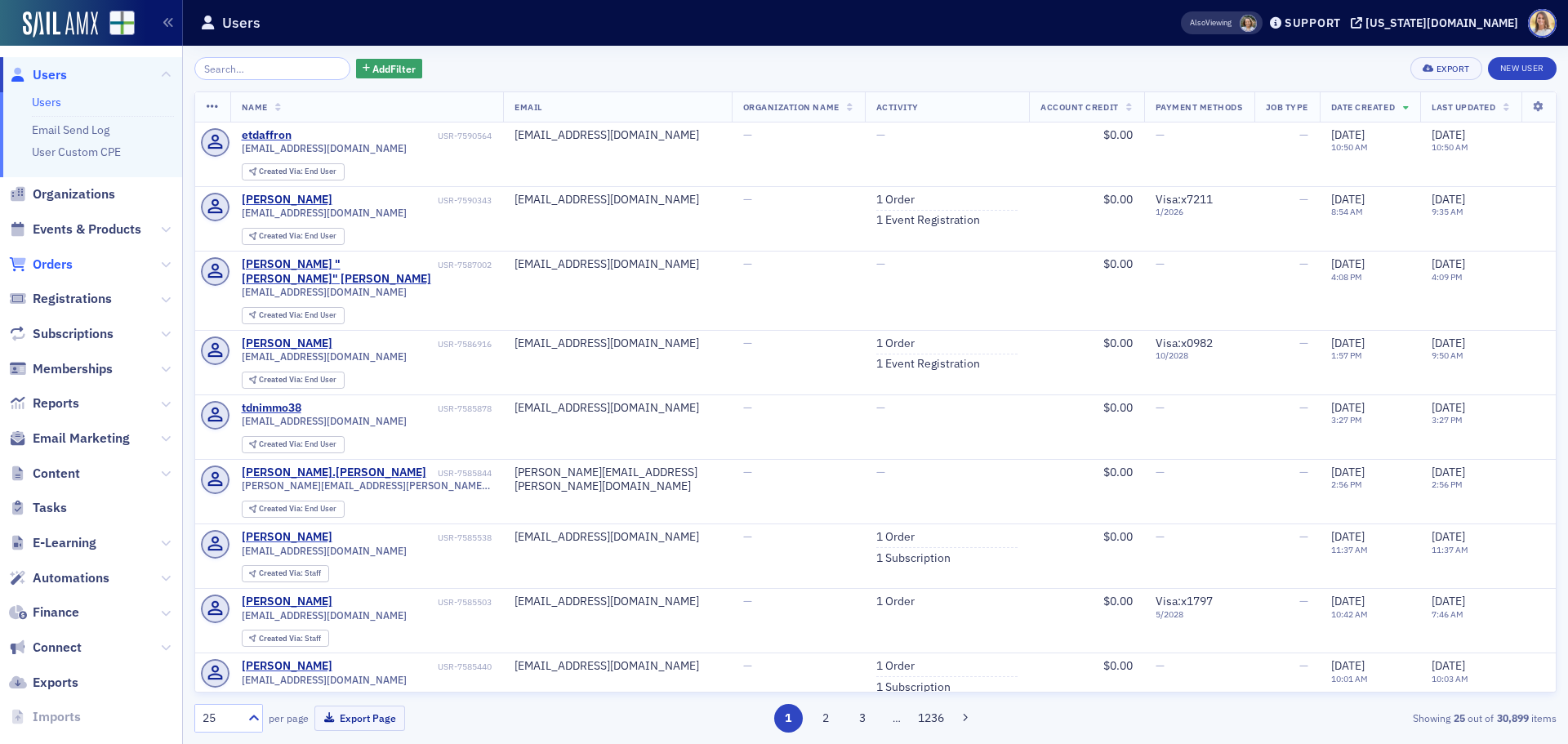
click at [60, 264] on span "Orders" at bounding box center [53, 264] width 40 height 18
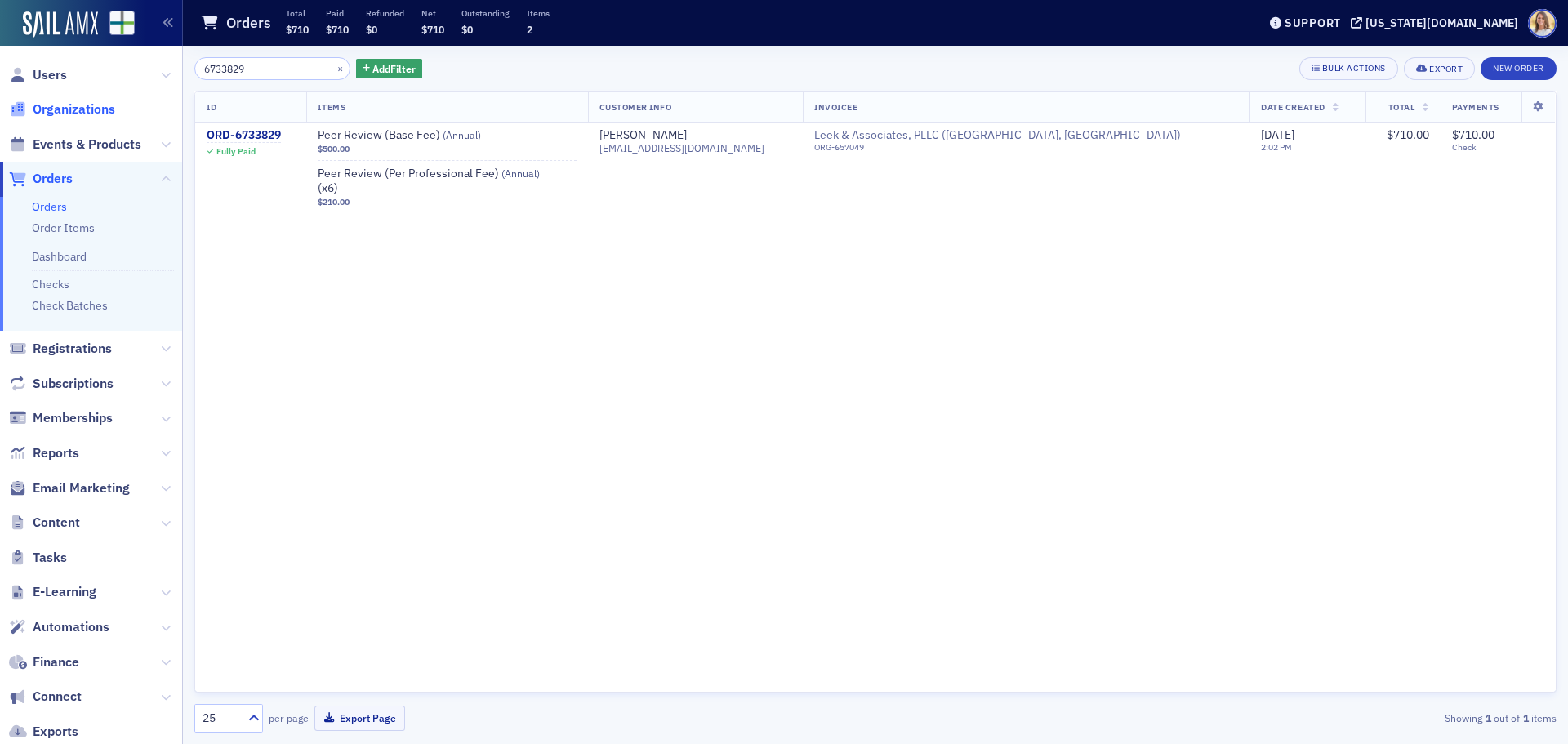
click at [83, 109] on span "Organizations" at bounding box center [74, 109] width 82 height 18
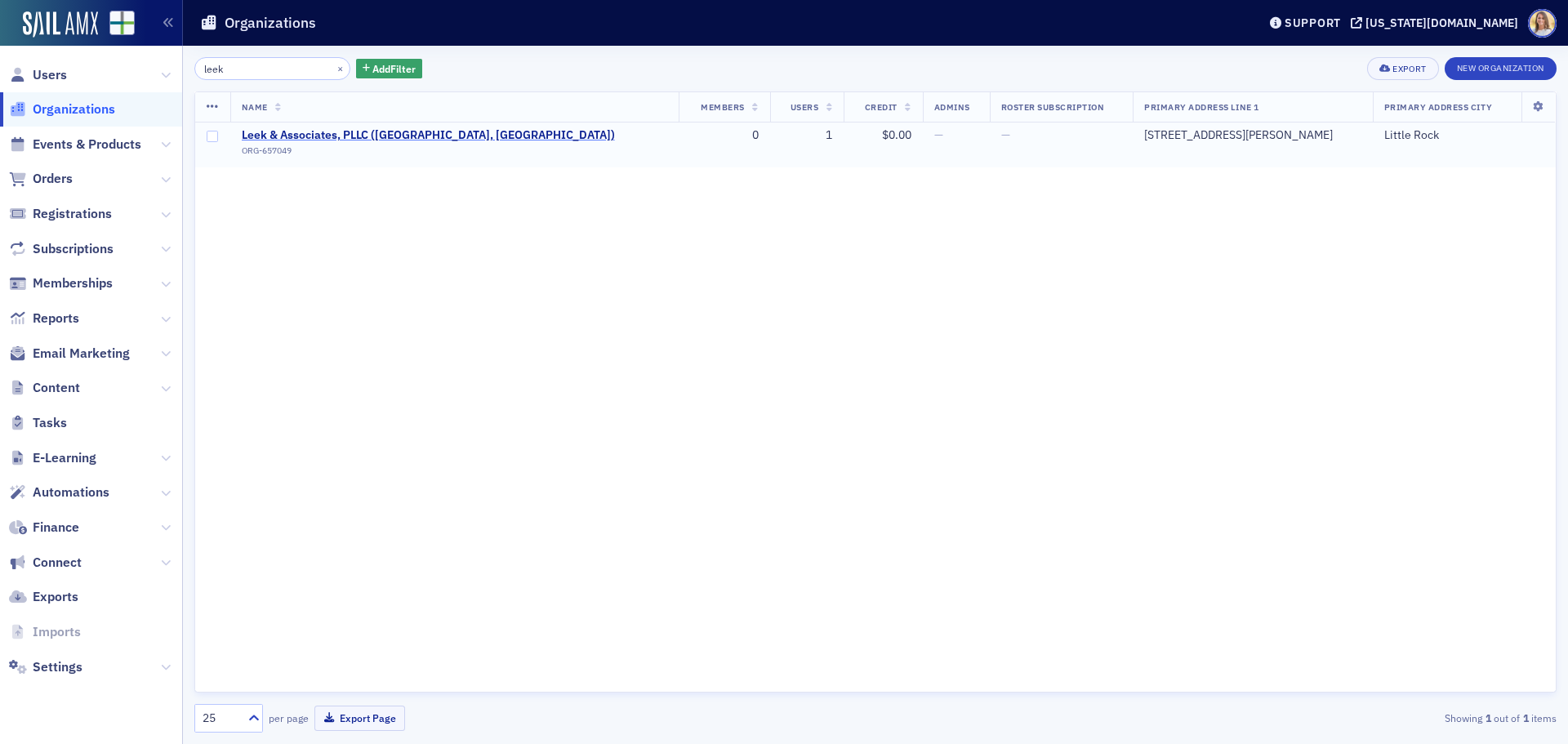
click at [388, 128] on span "Leek & Associates, PLLC ([GEOGRAPHIC_DATA], [GEOGRAPHIC_DATA])" at bounding box center [428, 135] width 374 height 15
select select "US"
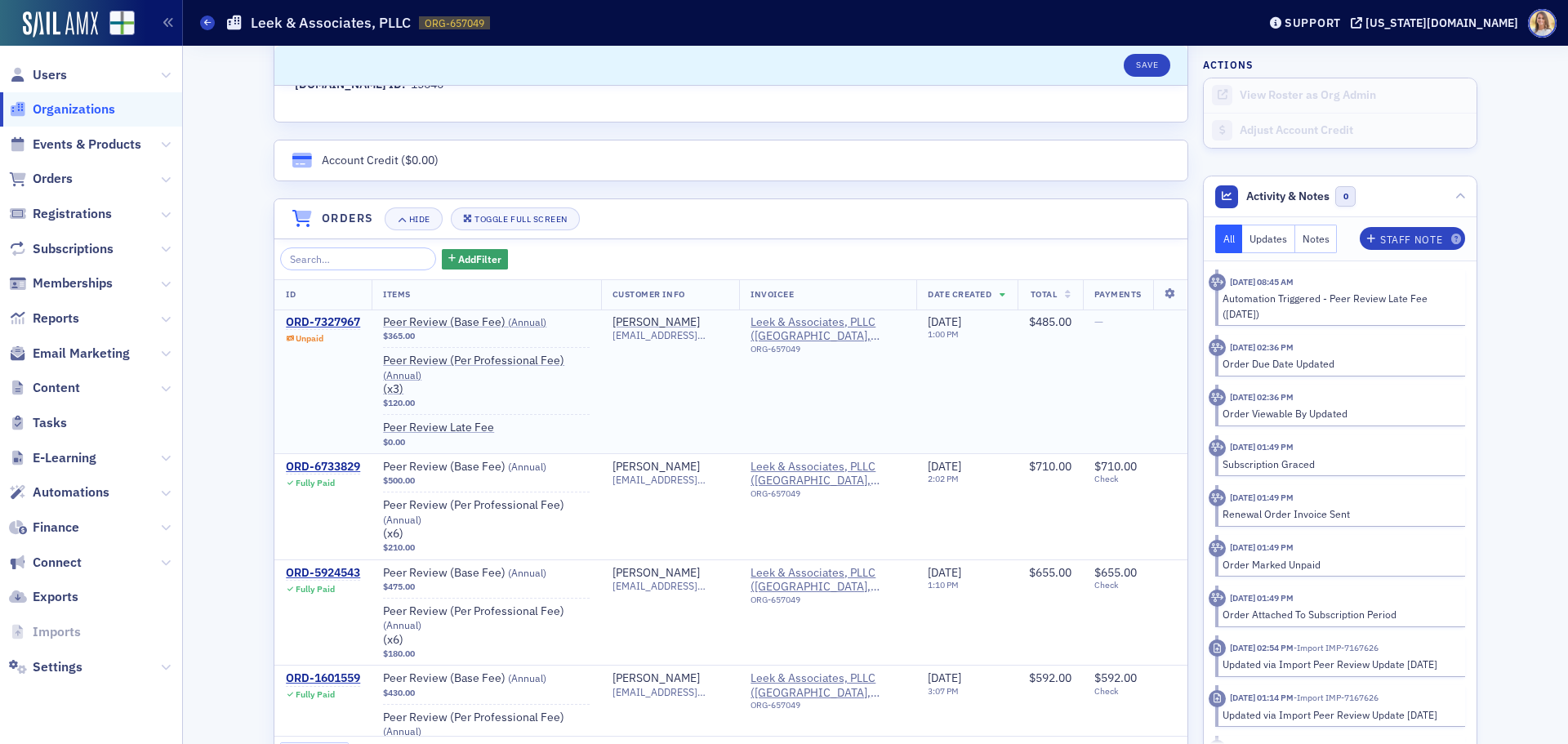
scroll to position [982, 0]
click at [318, 310] on th "ID" at bounding box center [323, 296] width 97 height 30
drag, startPoint x: 323, startPoint y: 320, endPoint x: 354, endPoint y: 326, distance: 31.6
click at [325, 320] on div "ORD-7327967" at bounding box center [323, 323] width 75 height 15
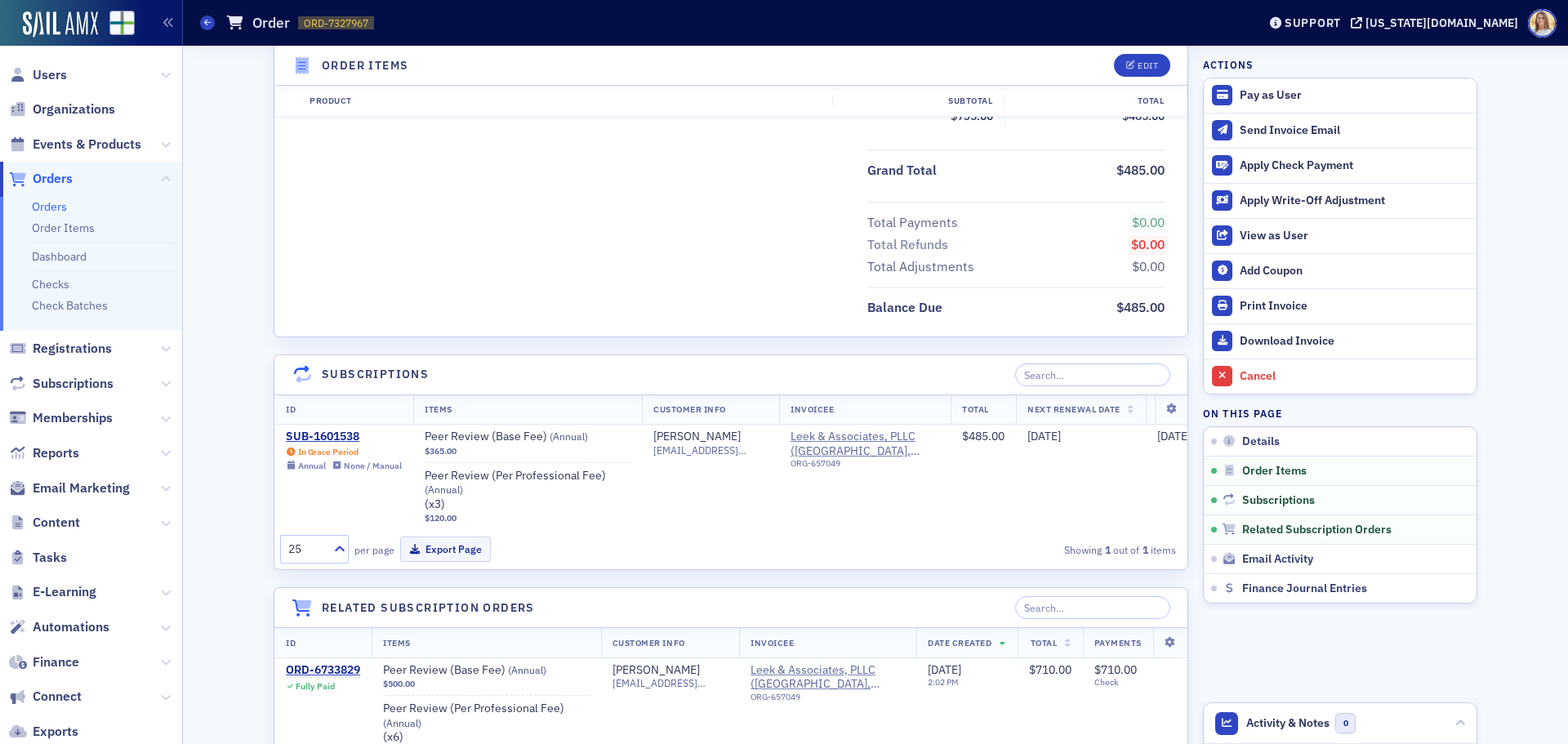
scroll to position [802, 0]
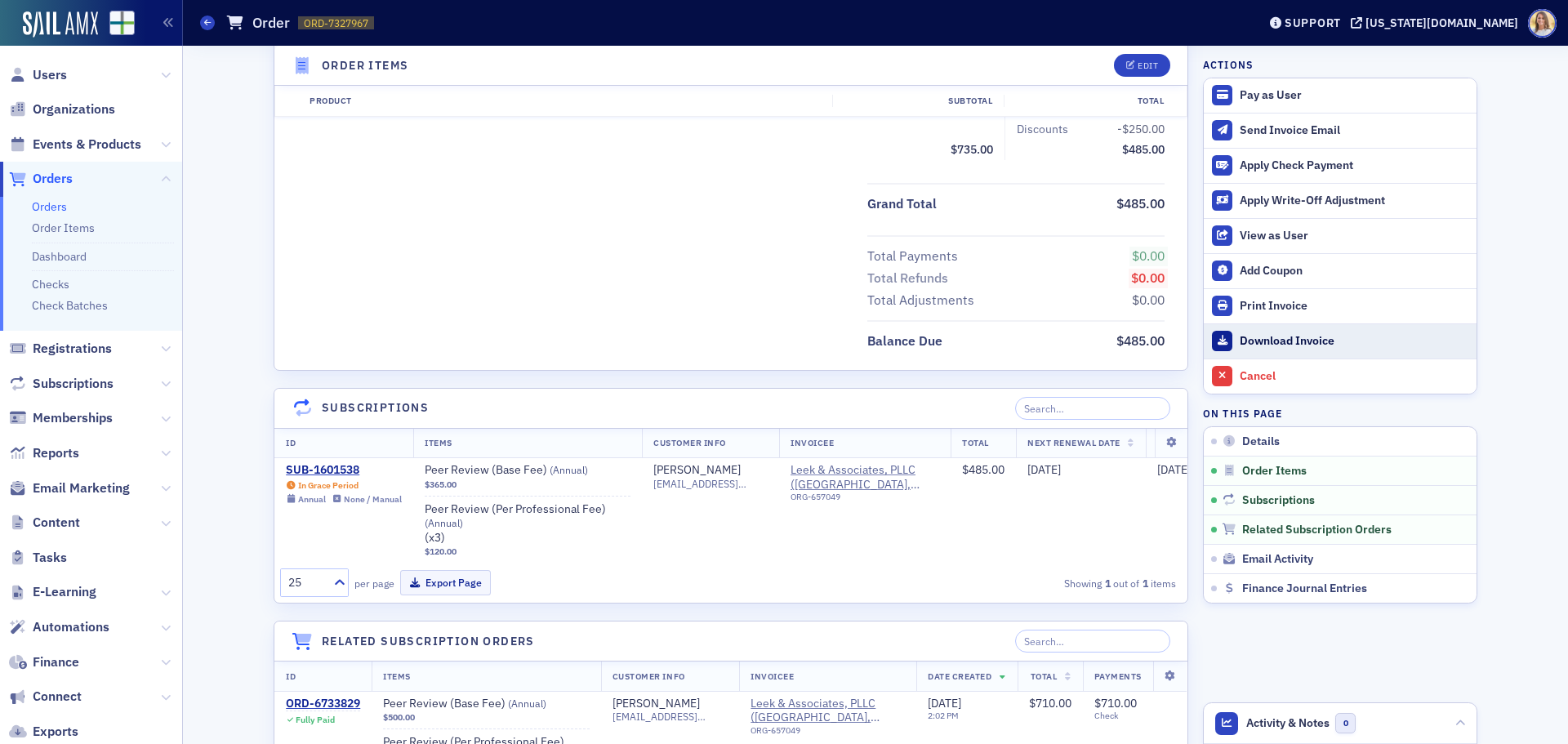
click at [1319, 345] on div "Download Invoice" at bounding box center [1354, 341] width 229 height 15
click at [68, 74] on span "Users" at bounding box center [91, 75] width 182 height 36
click at [62, 75] on span "Users" at bounding box center [50, 75] width 35 height 18
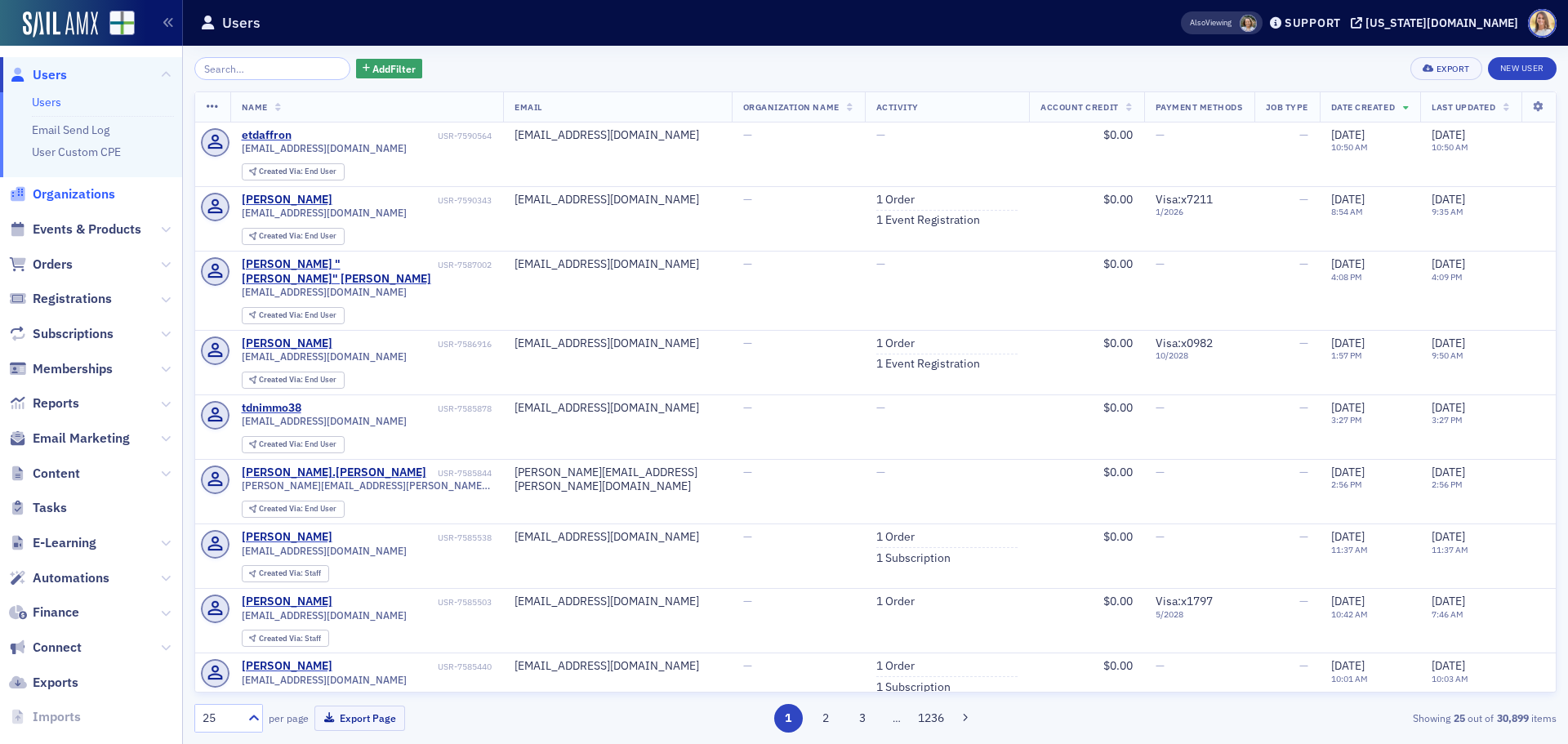
click at [86, 197] on span "Organizations" at bounding box center [74, 194] width 82 height 18
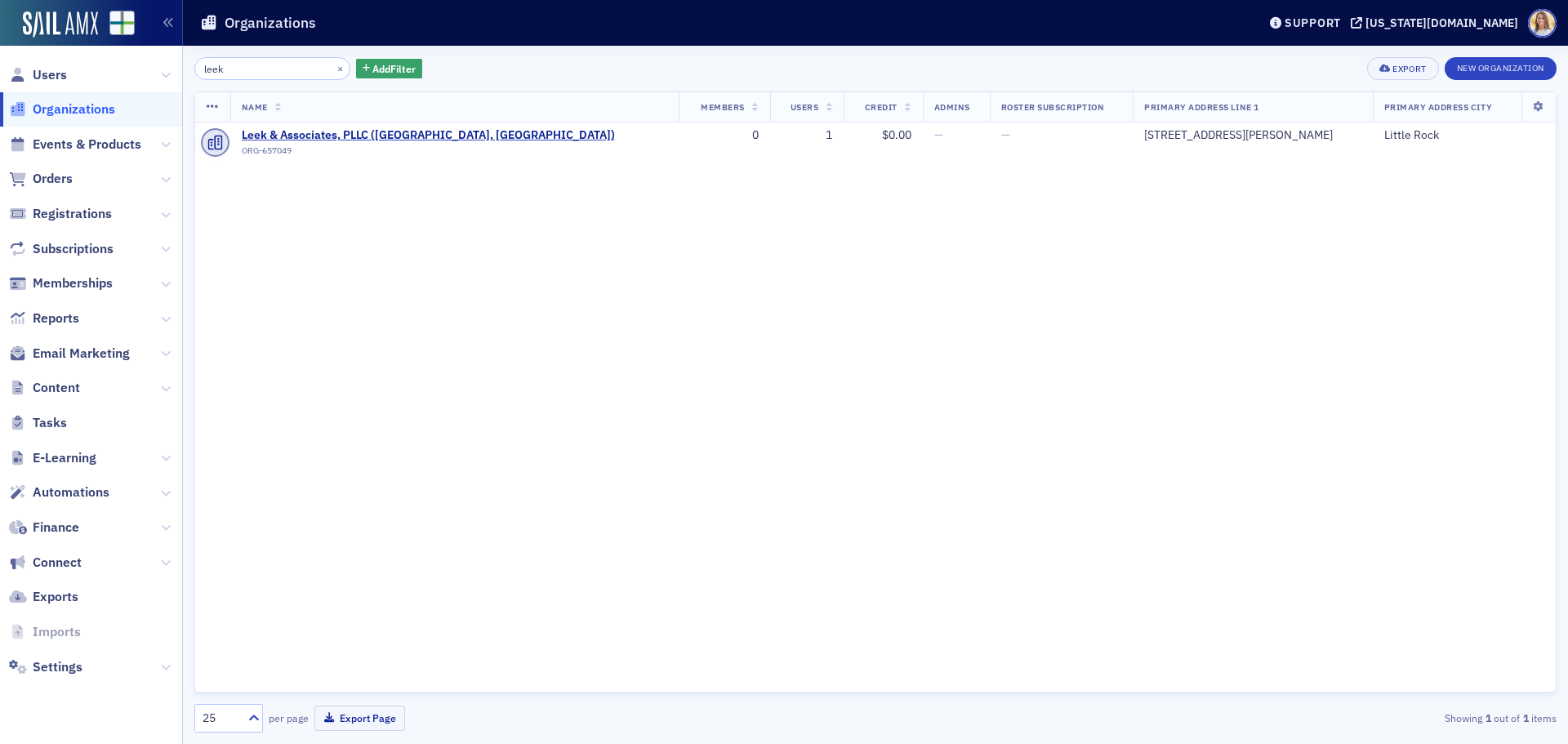
click at [274, 69] on input "leek" at bounding box center [272, 69] width 156 height 23
click at [266, 65] on input "leek" at bounding box center [272, 69] width 156 height 23
type input "[PERSON_NAME]"
click at [314, 134] on span "[PERSON_NAME] CPA, P. A. ([GEOGRAPHIC_DATA], [GEOGRAPHIC_DATA])" at bounding box center [436, 135] width 389 height 15
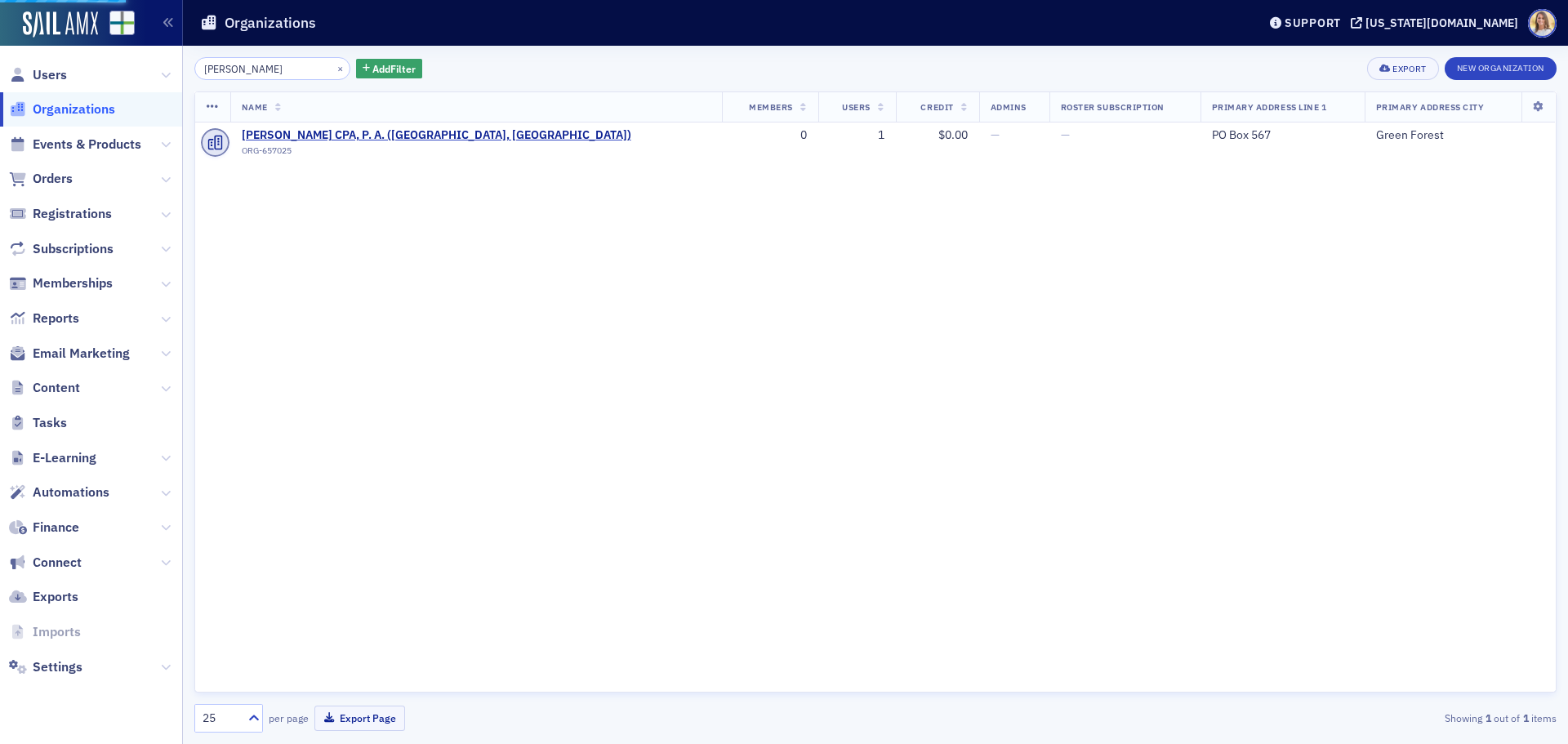
select select "US"
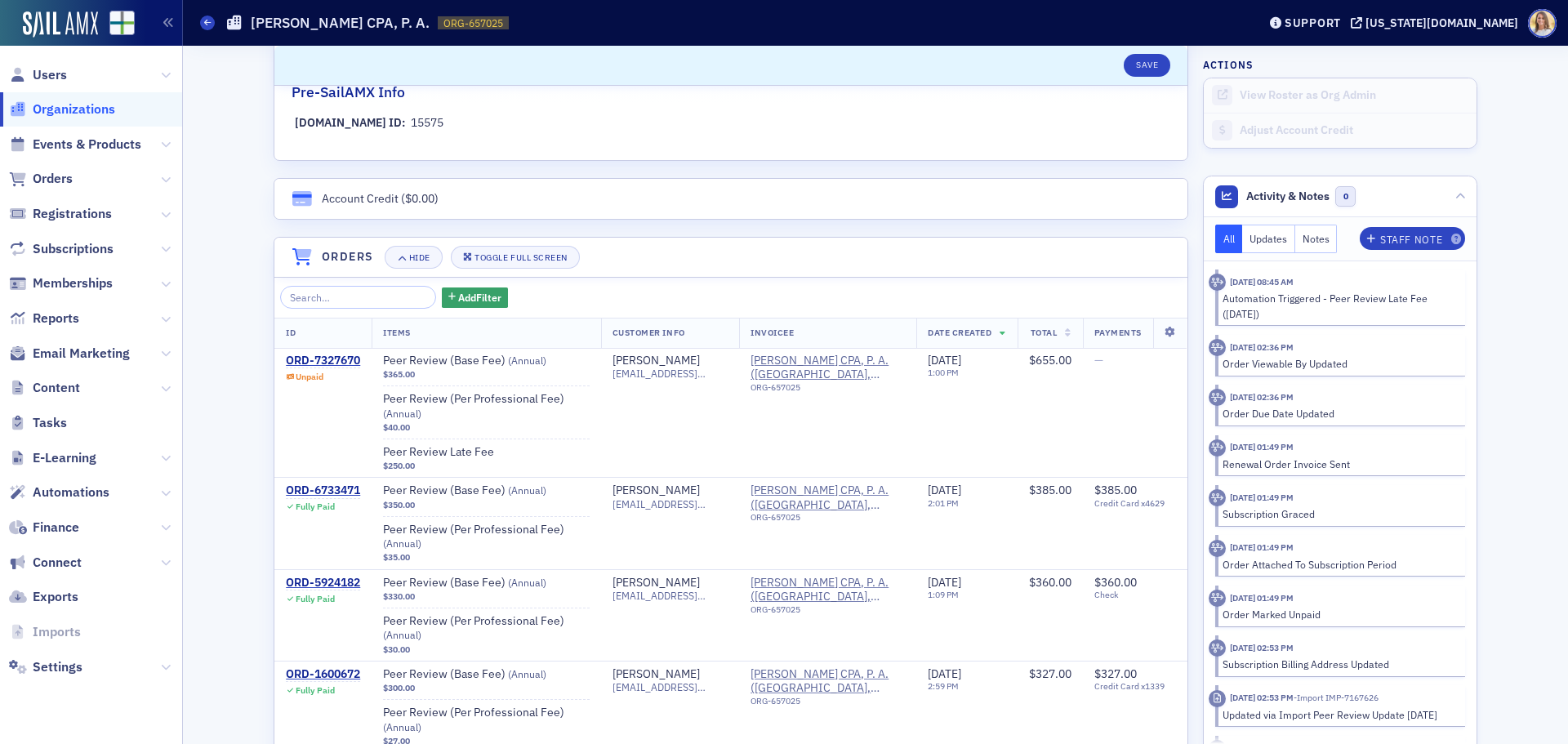
scroll to position [945, 0]
